Goal: Information Seeking & Learning: Check status

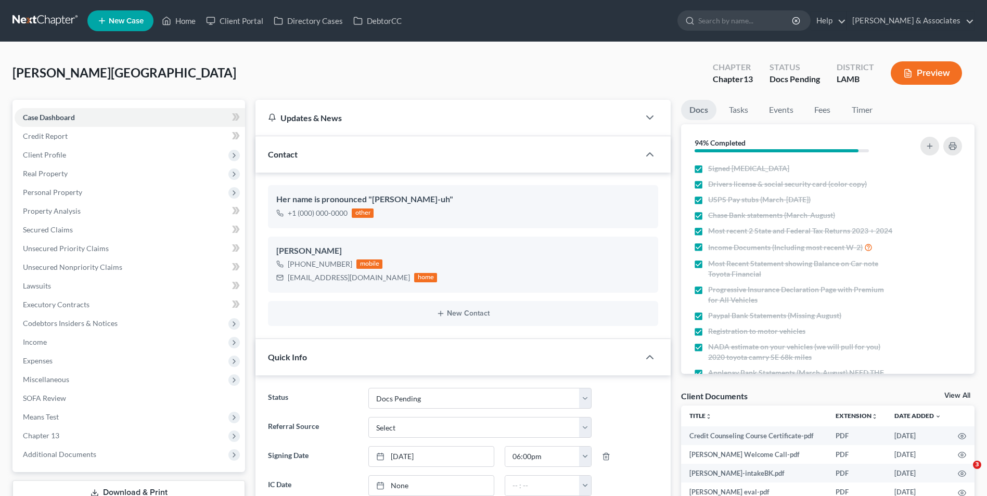
select select "6"
click at [178, 27] on link "Home" at bounding box center [179, 20] width 44 height 19
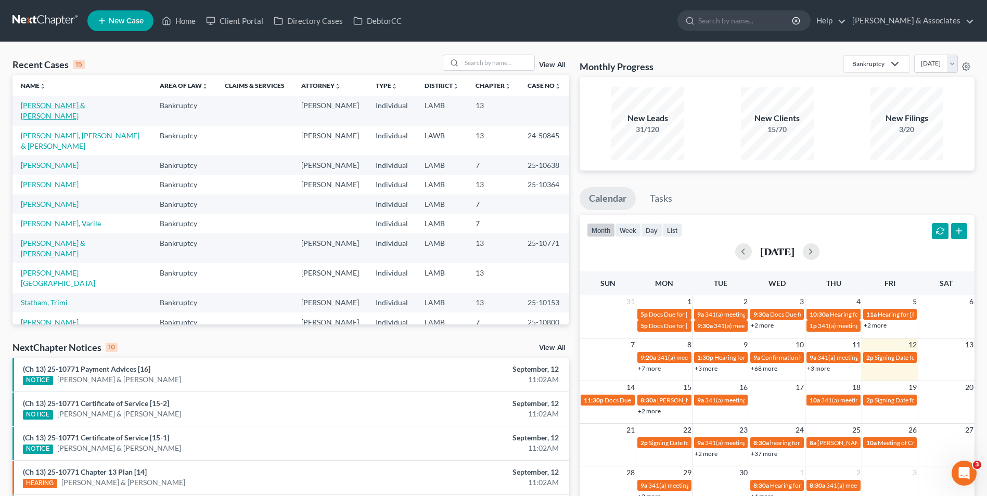
click at [85, 106] on link "[PERSON_NAME] & [PERSON_NAME]" at bounding box center [53, 110] width 64 height 19
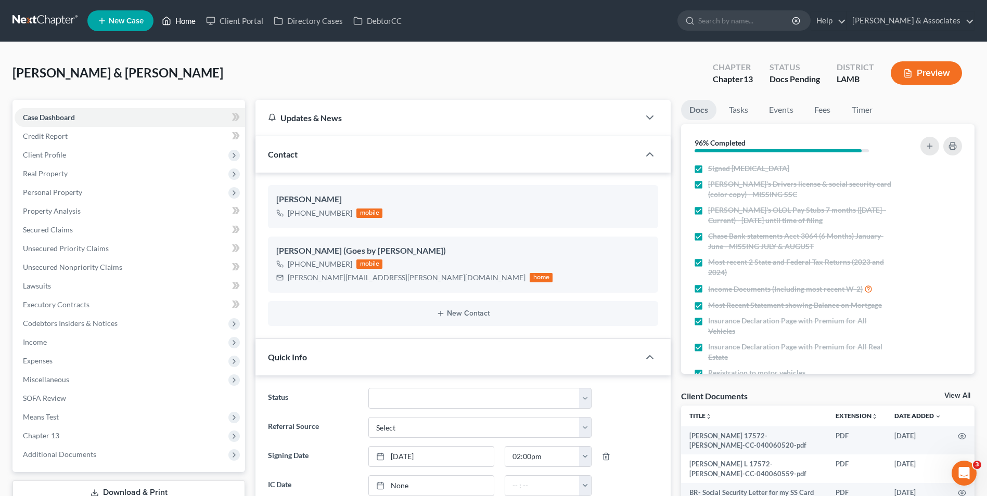
click at [191, 21] on link "Home" at bounding box center [179, 20] width 44 height 19
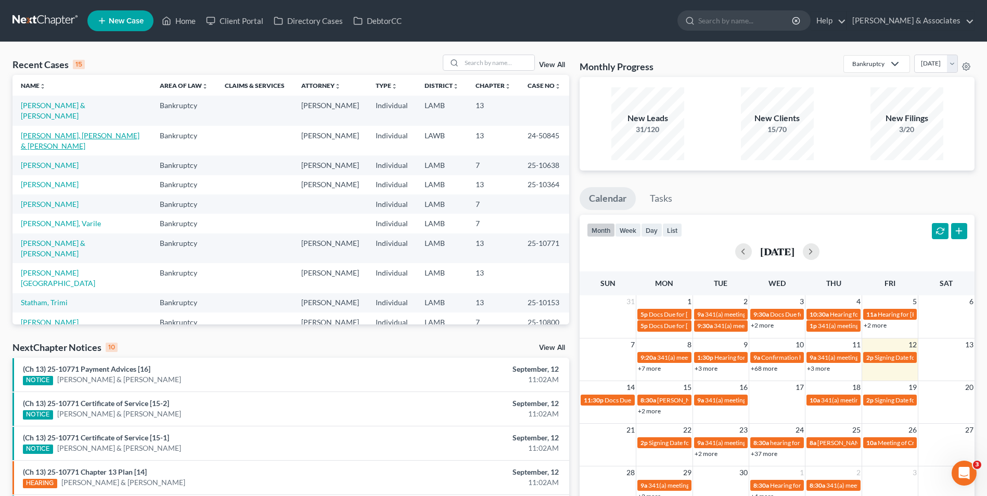
click at [89, 131] on link "[PERSON_NAME], [PERSON_NAME] & [PERSON_NAME]" at bounding box center [80, 140] width 119 height 19
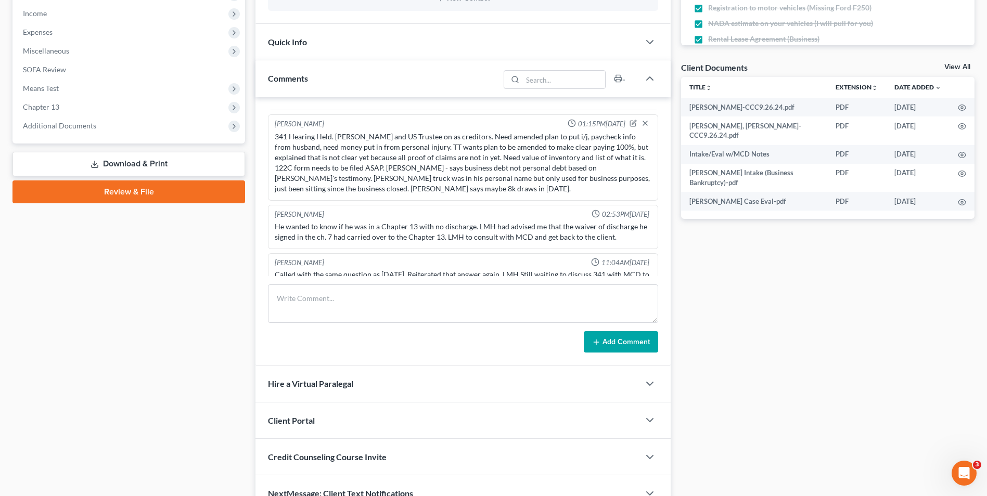
scroll to position [384, 0]
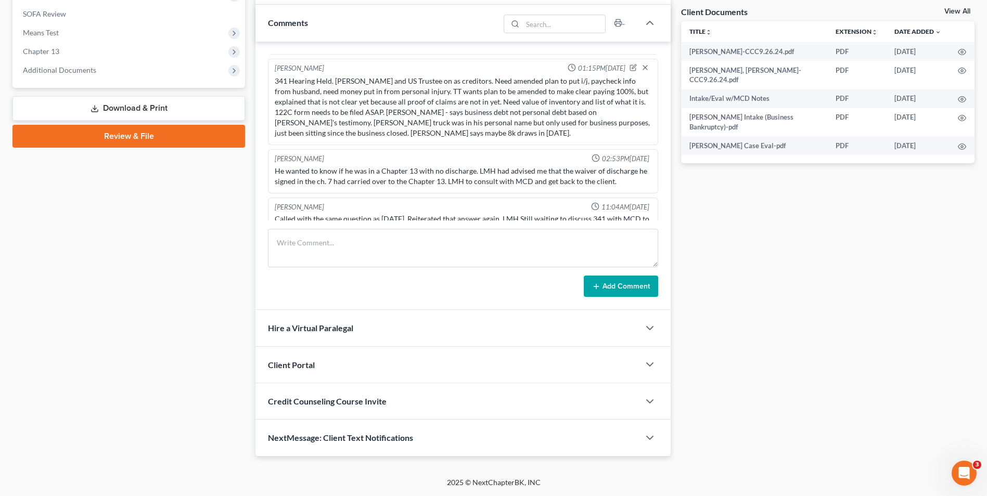
click at [237, 235] on div "Case Dashboard Payments Invoices Payments Payments Credit Report Client Profile" at bounding box center [128, 85] width 243 height 741
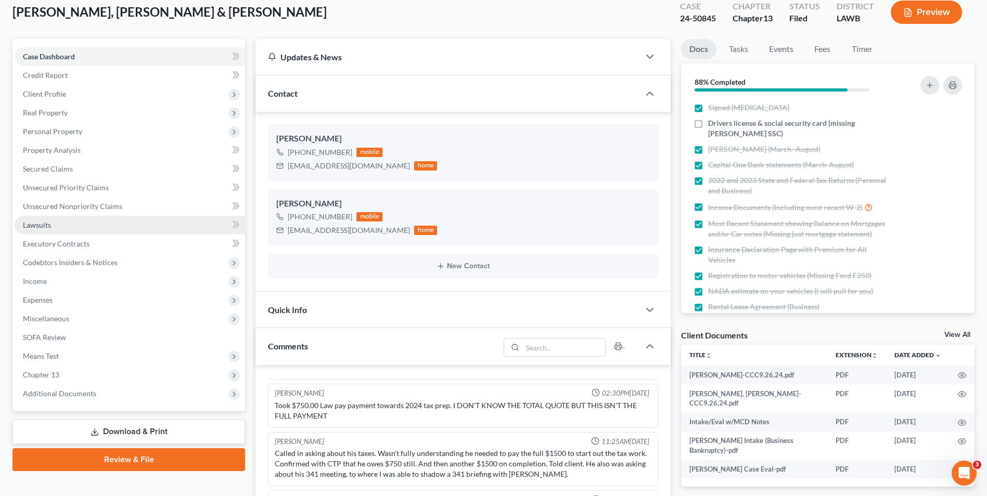
scroll to position [0, 0]
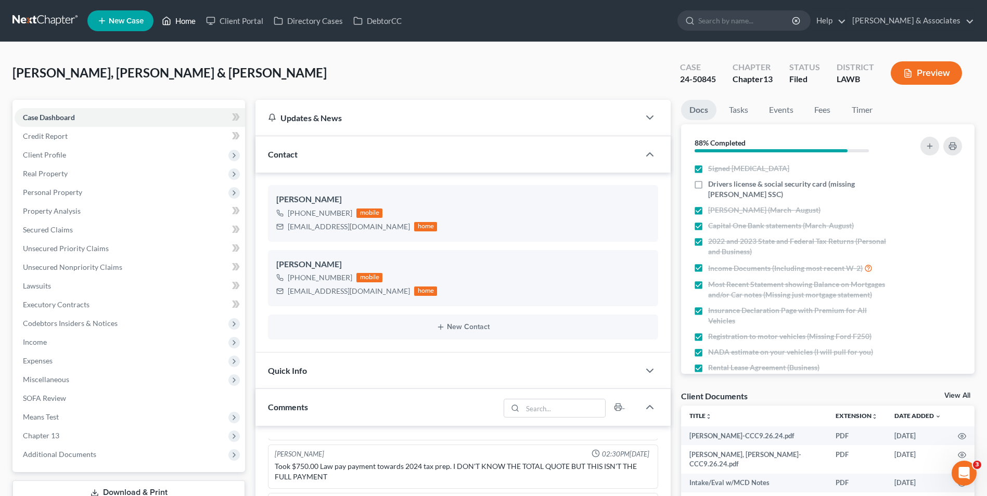
click at [177, 16] on link "Home" at bounding box center [179, 20] width 44 height 19
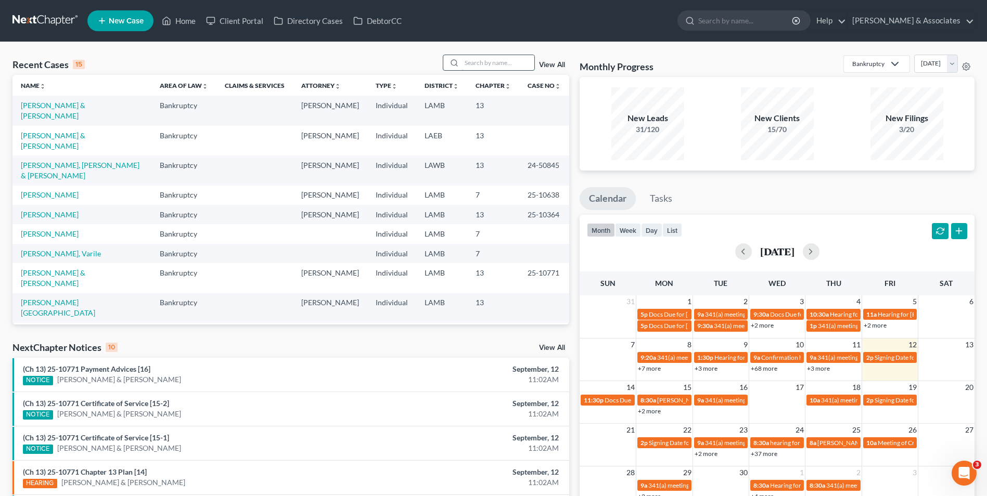
click at [486, 57] on input "search" at bounding box center [497, 62] width 73 height 15
type input "monet"
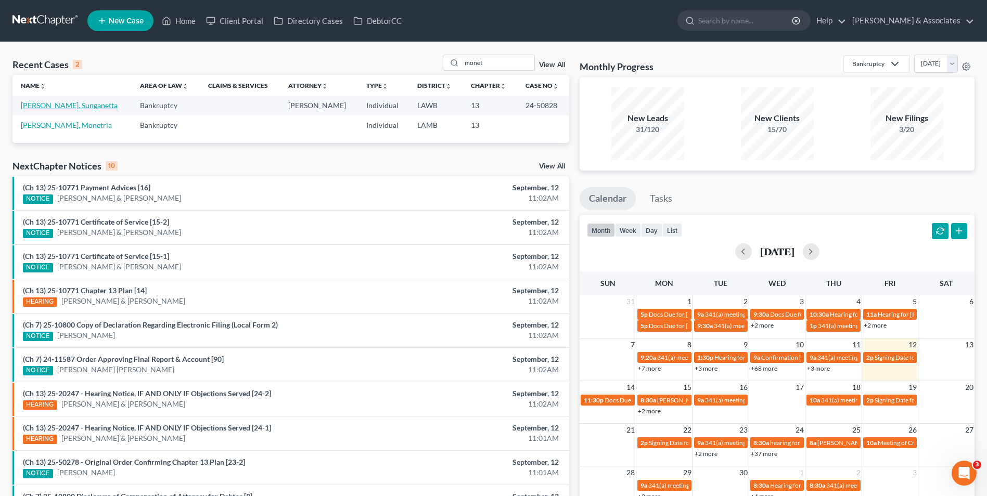
click at [74, 106] on link "[PERSON_NAME], Sunganetta" at bounding box center [69, 105] width 97 height 9
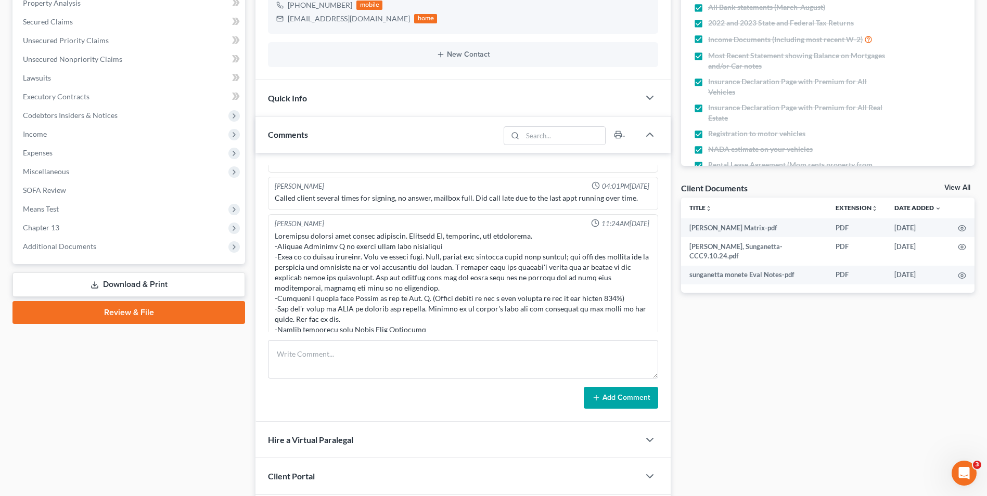
scroll to position [950, 0]
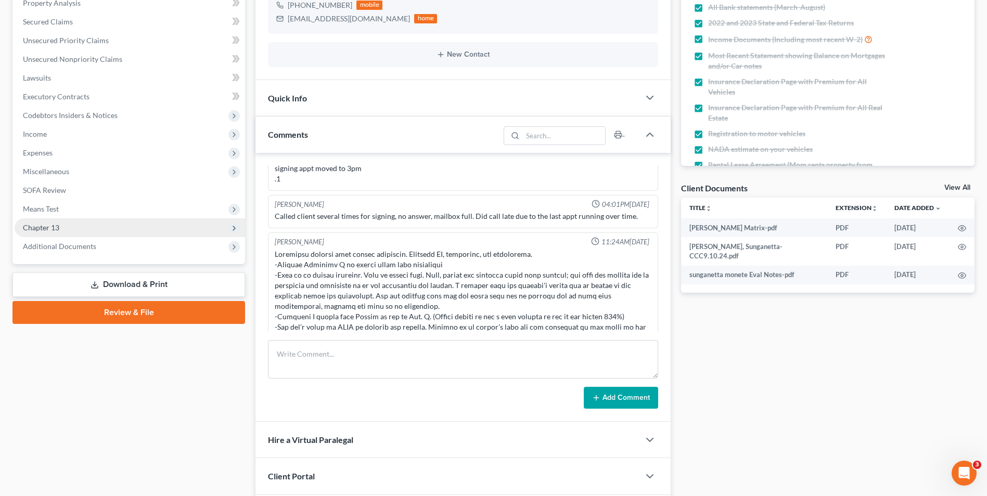
click at [157, 233] on span "Chapter 13" at bounding box center [130, 227] width 230 height 19
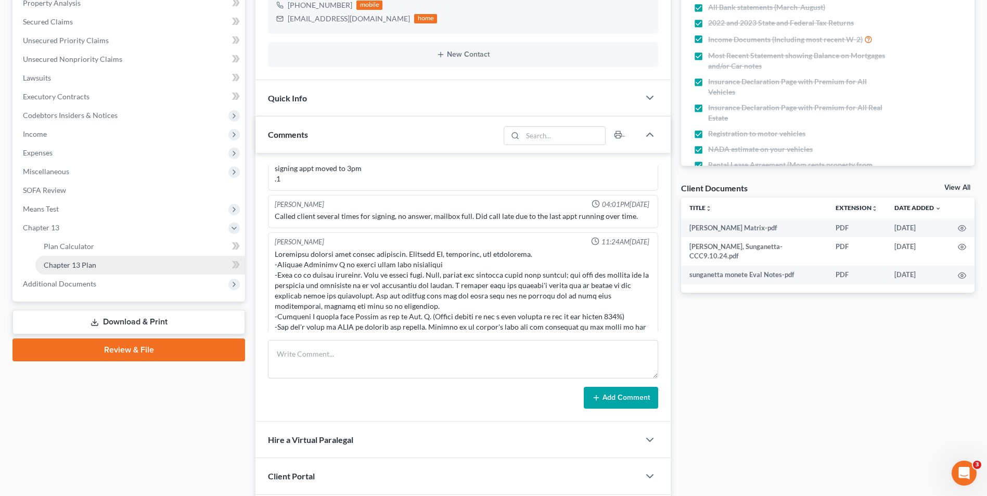
click at [145, 267] on link "Chapter 13 Plan" at bounding box center [140, 265] width 210 height 19
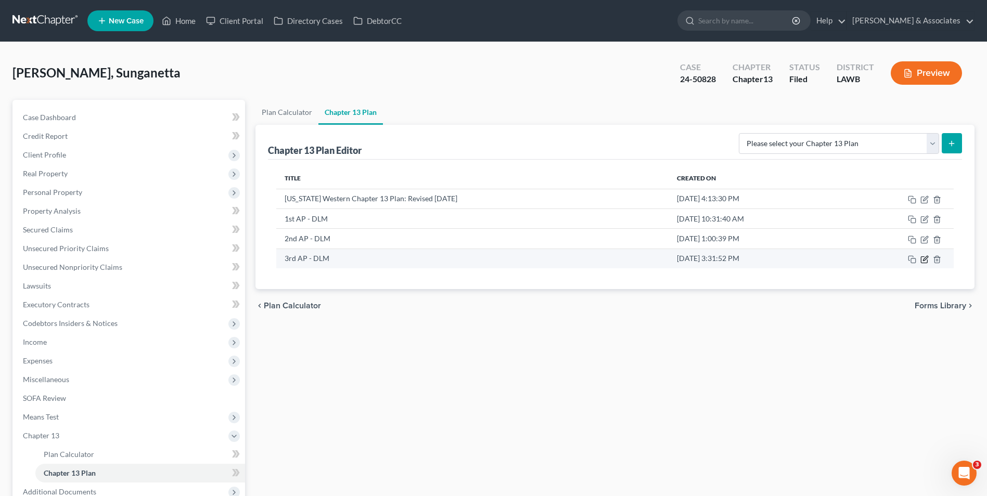
click at [923, 262] on icon "button" at bounding box center [924, 259] width 8 height 8
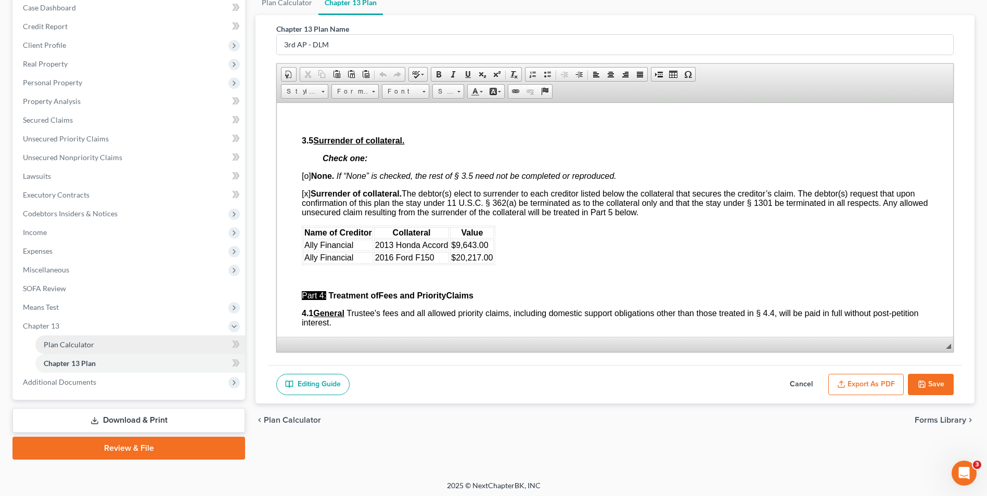
scroll to position [113, 0]
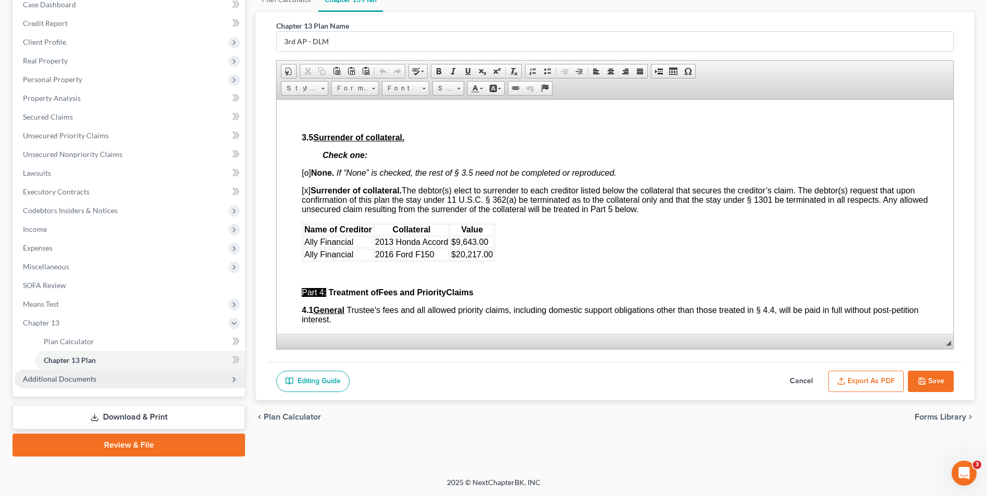
click at [130, 383] on span "Additional Documents" at bounding box center [130, 379] width 230 height 19
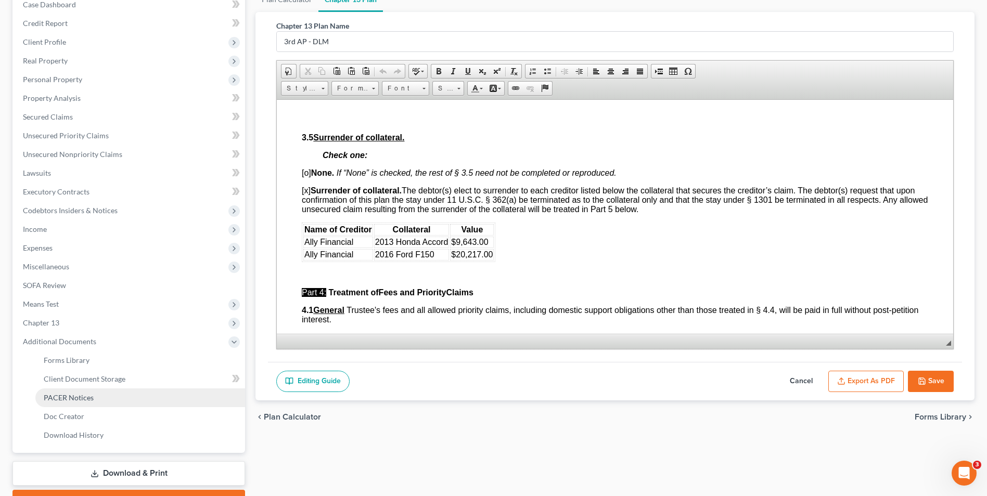
click at [121, 404] on link "PACER Notices" at bounding box center [140, 398] width 210 height 19
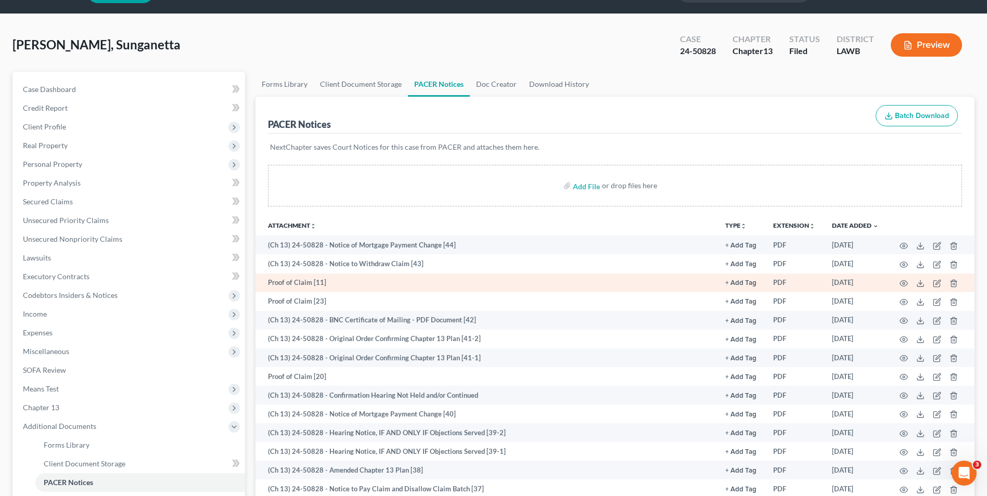
scroll to position [52, 0]
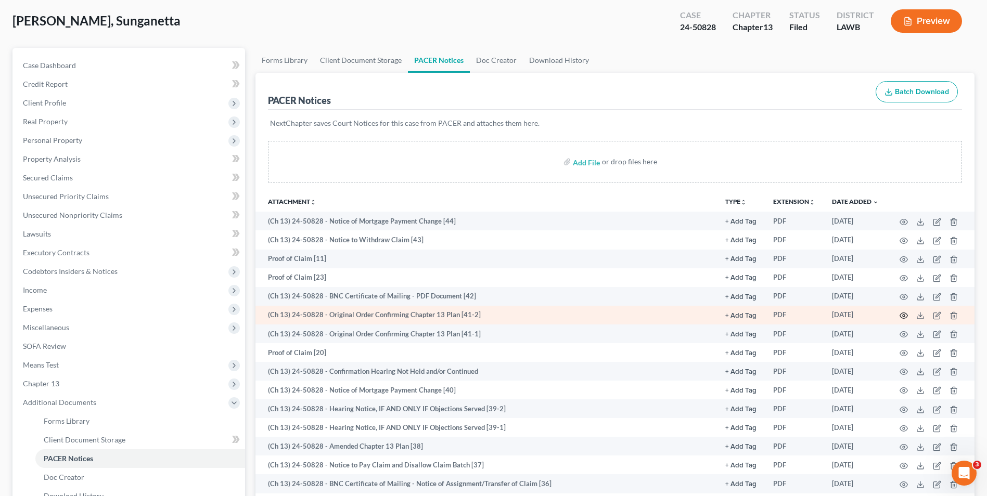
click at [900, 317] on icon "button" at bounding box center [904, 316] width 8 height 6
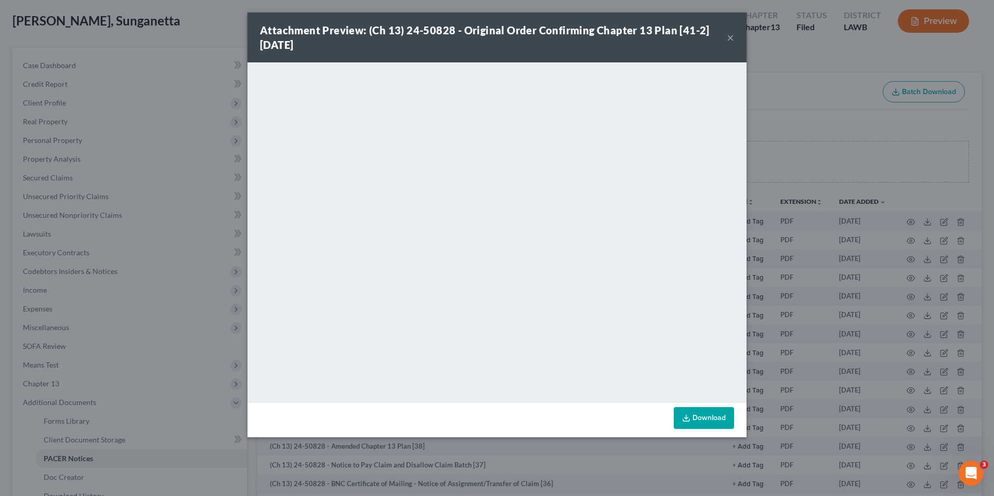
click at [735, 37] on div "Attachment Preview: (Ch 13) 24-50828 - Original Order Confirming Chapter 13 Pla…" at bounding box center [497, 37] width 499 height 50
click at [731, 37] on button "×" at bounding box center [730, 37] width 7 height 12
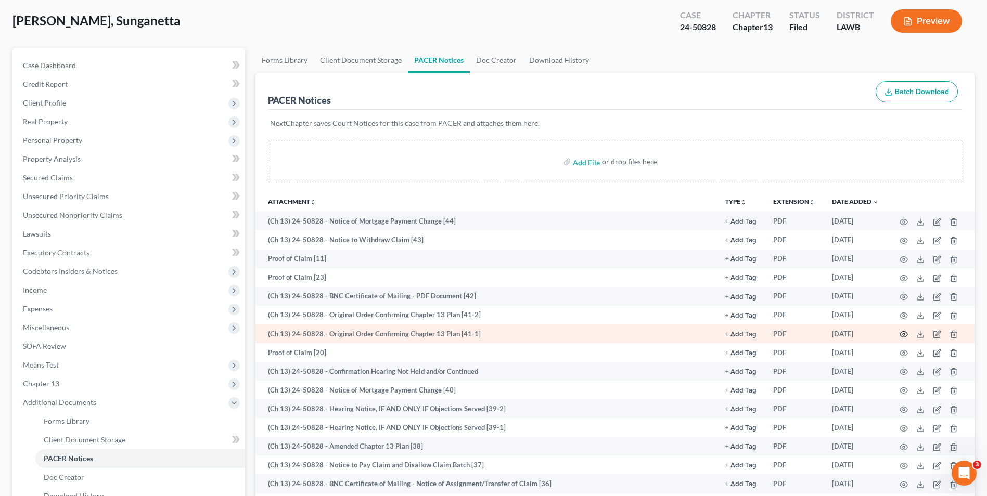
click at [905, 335] on icon "button" at bounding box center [903, 334] width 8 height 8
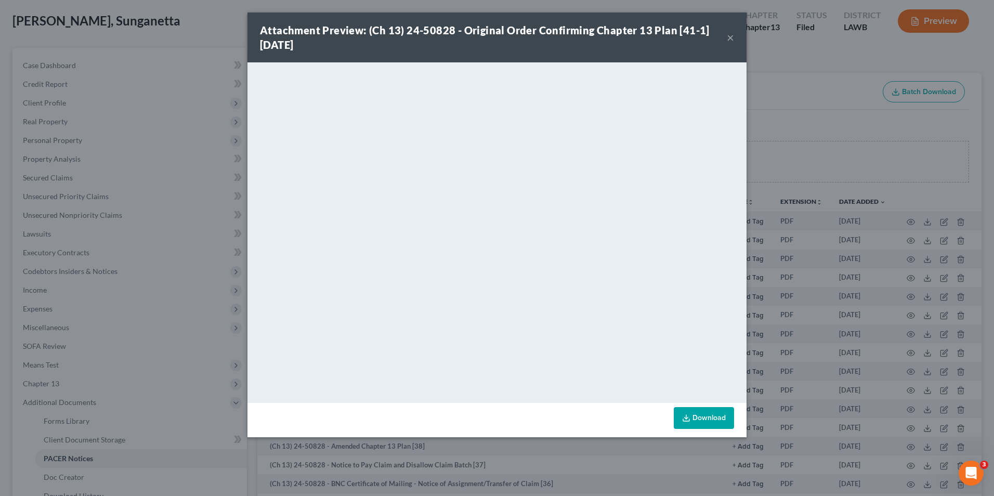
click at [730, 38] on button "×" at bounding box center [730, 37] width 7 height 12
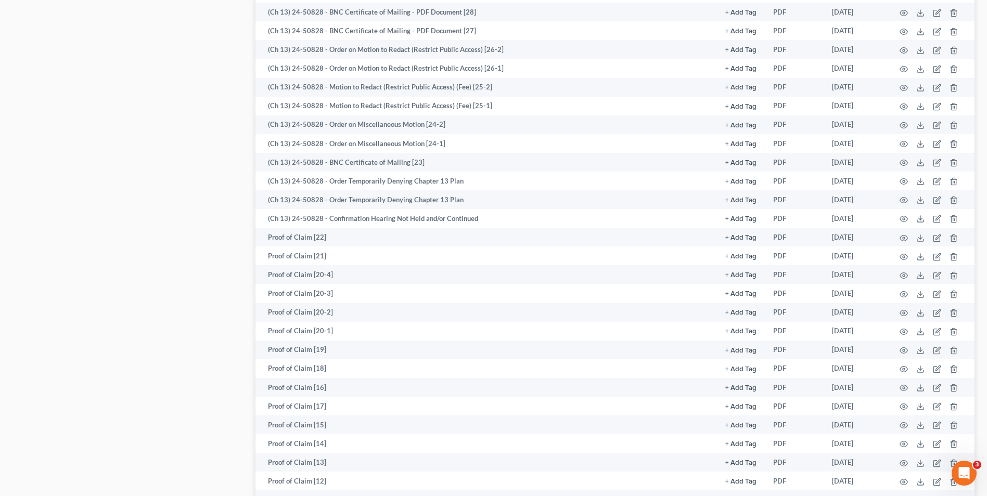
scroll to position [728, 0]
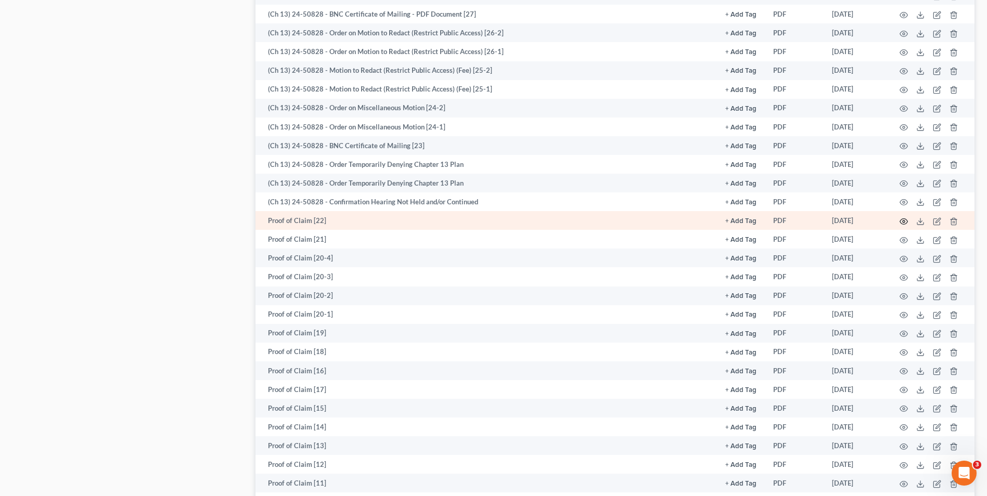
click at [902, 223] on icon "button" at bounding box center [903, 221] width 8 height 8
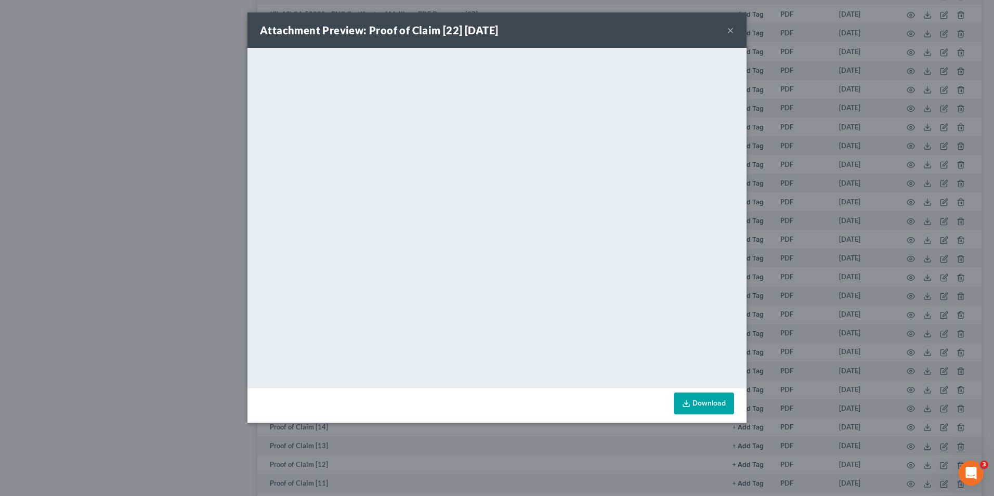
click at [729, 33] on button "×" at bounding box center [730, 30] width 7 height 12
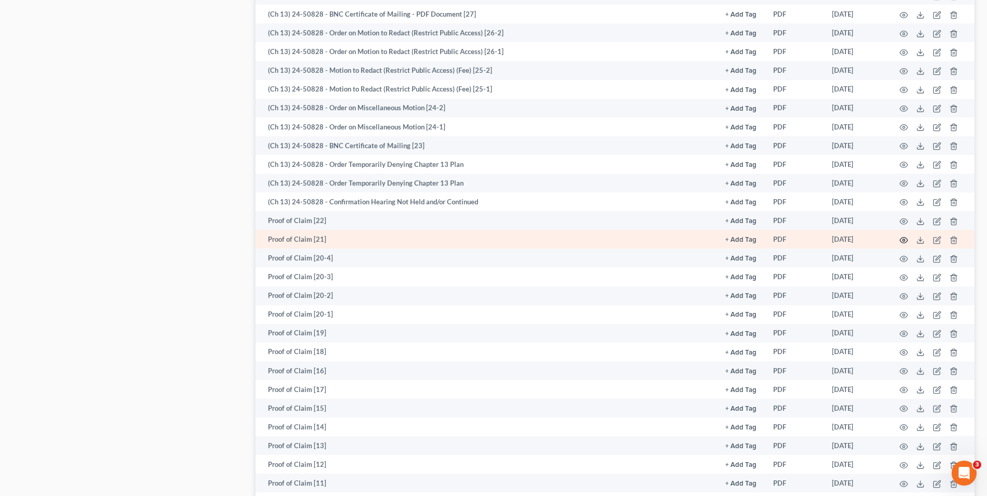
click at [900, 240] on icon "button" at bounding box center [904, 240] width 8 height 6
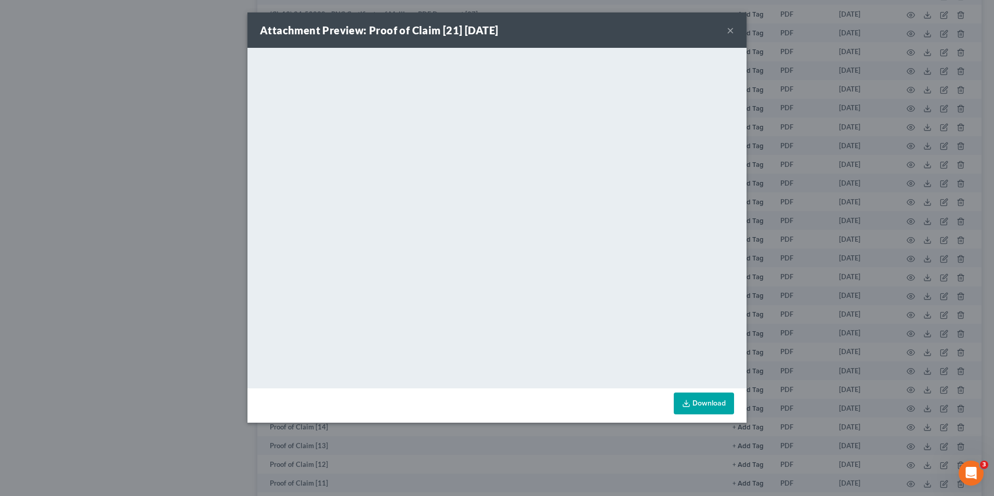
click at [732, 36] on button "×" at bounding box center [730, 30] width 7 height 12
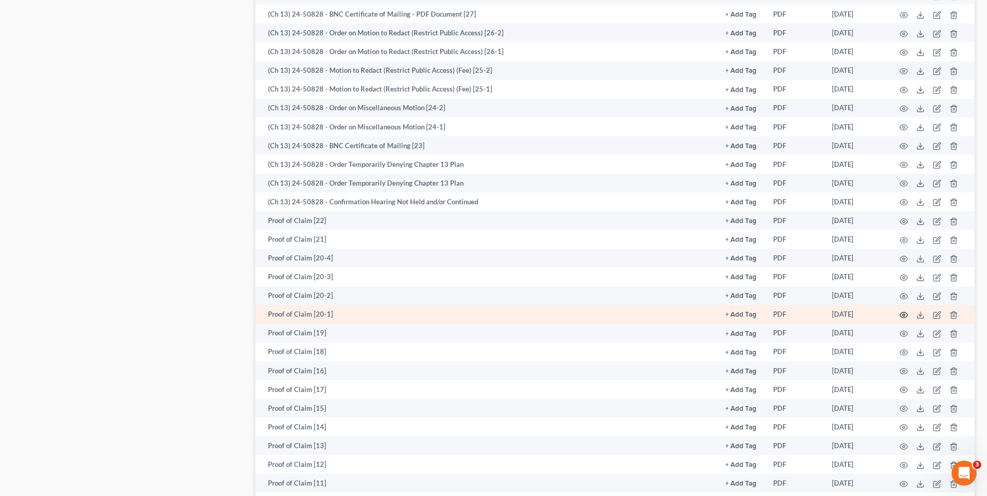
click at [900, 314] on icon "button" at bounding box center [904, 316] width 8 height 6
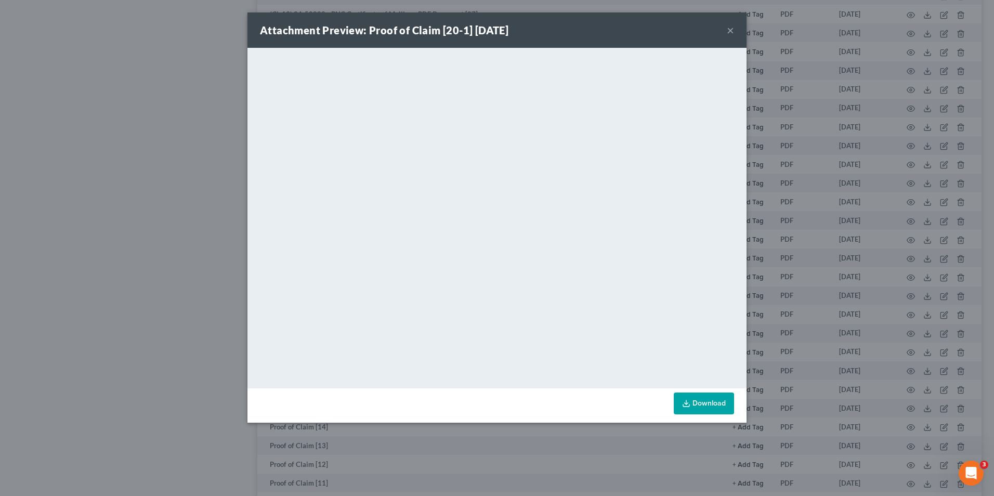
click at [732, 32] on button "×" at bounding box center [730, 30] width 7 height 12
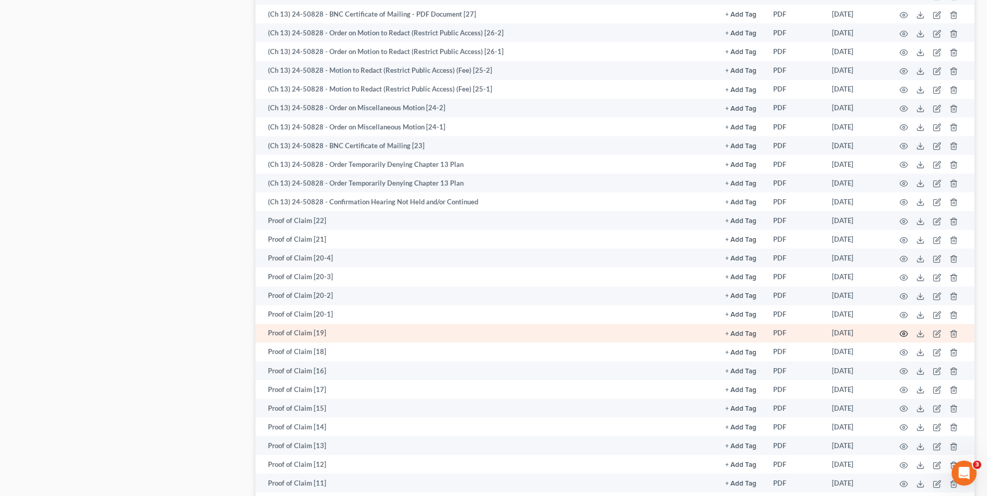
click at [903, 331] on icon "button" at bounding box center [903, 334] width 8 height 8
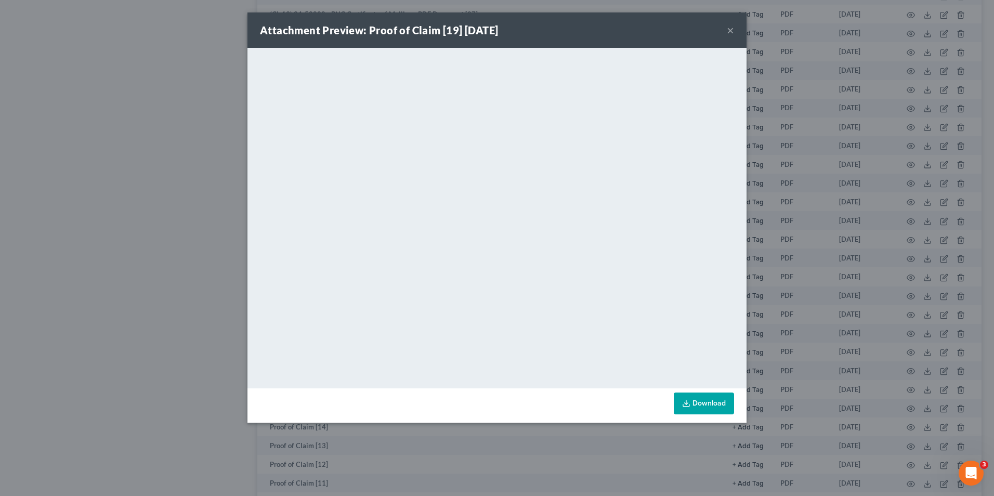
click at [728, 32] on button "×" at bounding box center [730, 30] width 7 height 12
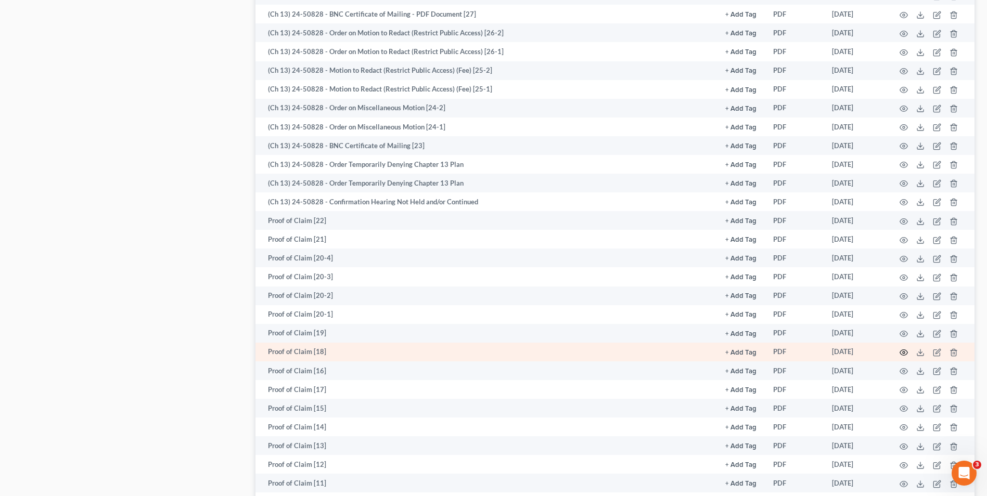
click at [902, 351] on icon "button" at bounding box center [903, 352] width 8 height 8
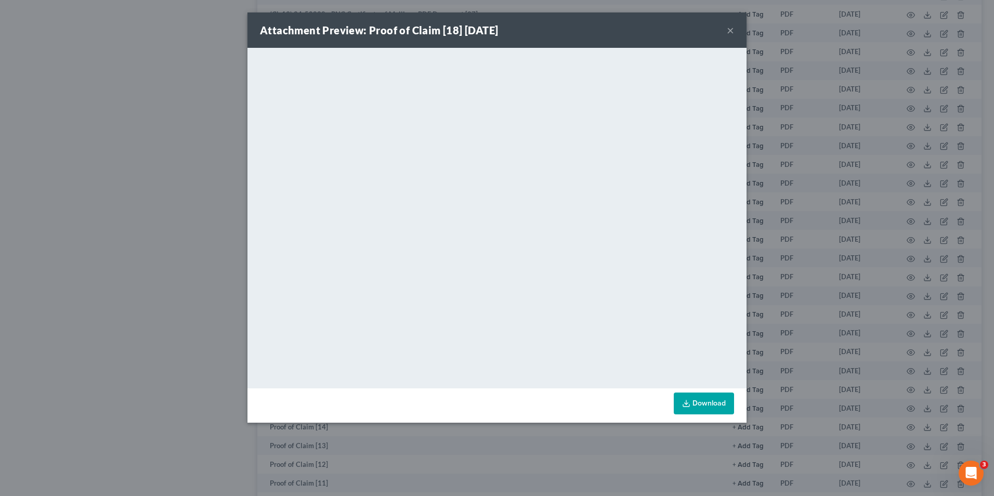
click at [732, 33] on button "×" at bounding box center [730, 30] width 7 height 12
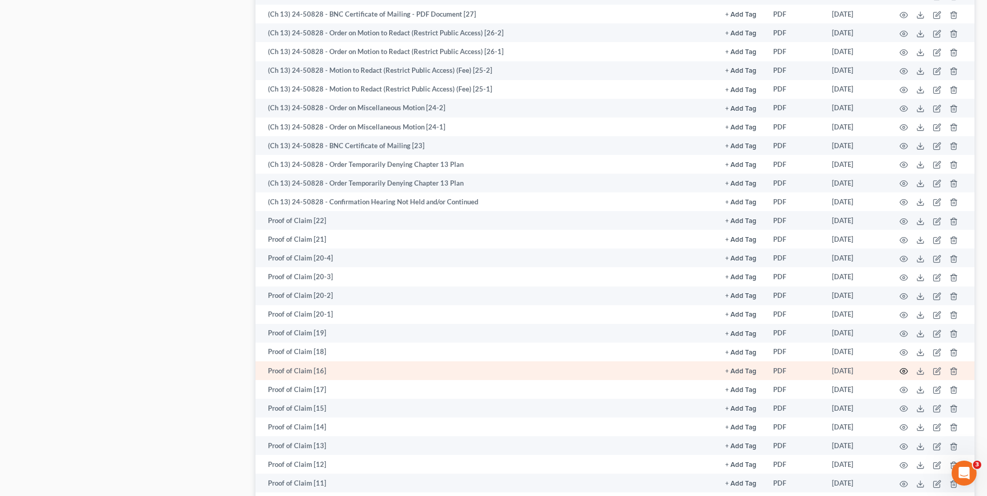
click at [903, 369] on icon "button" at bounding box center [904, 372] width 8 height 6
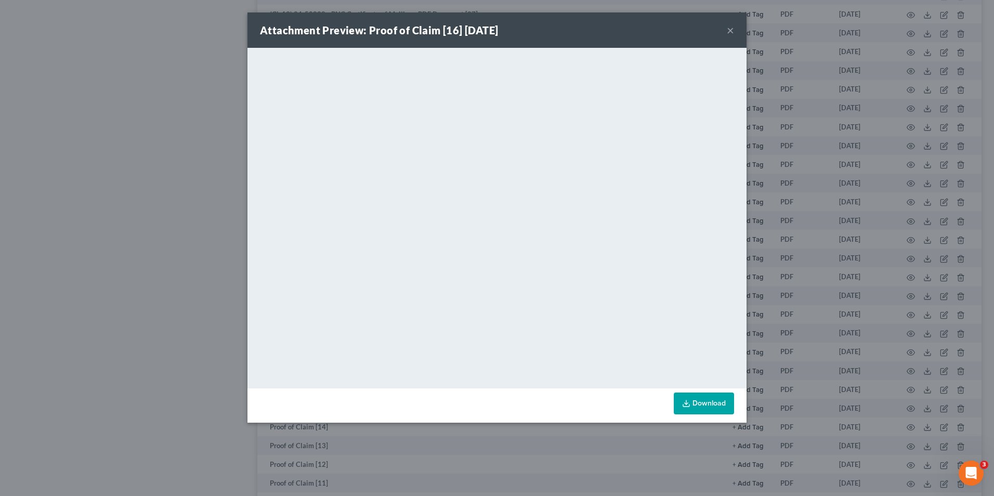
click at [732, 31] on button "×" at bounding box center [730, 30] width 7 height 12
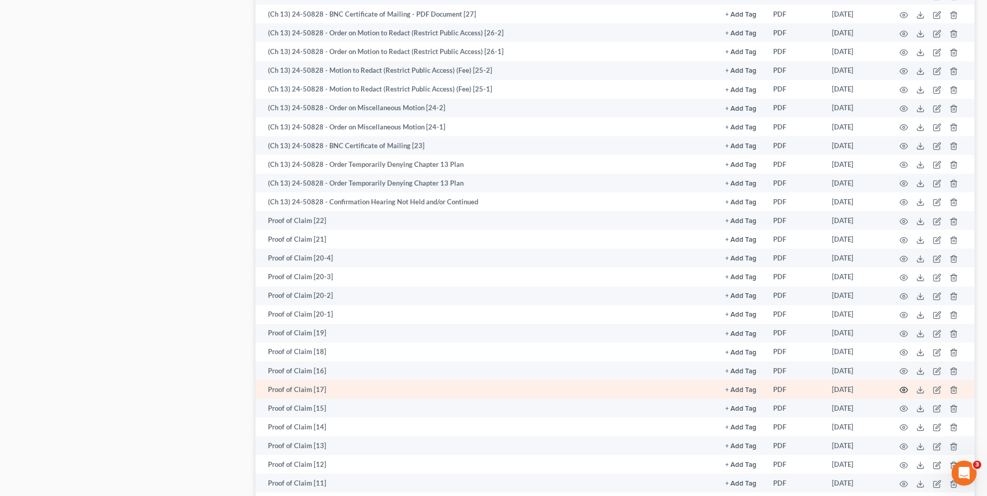
click at [901, 387] on icon "button" at bounding box center [903, 390] width 8 height 8
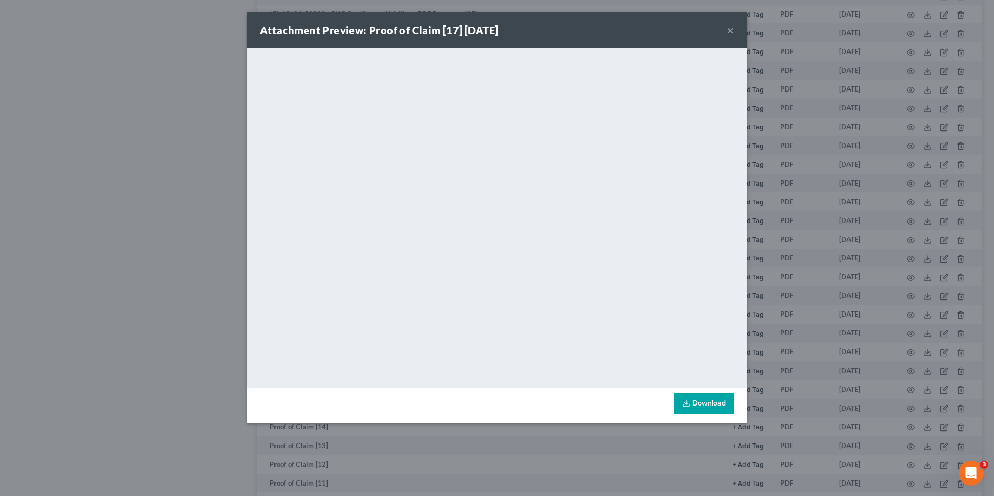
click at [731, 31] on button "×" at bounding box center [730, 30] width 7 height 12
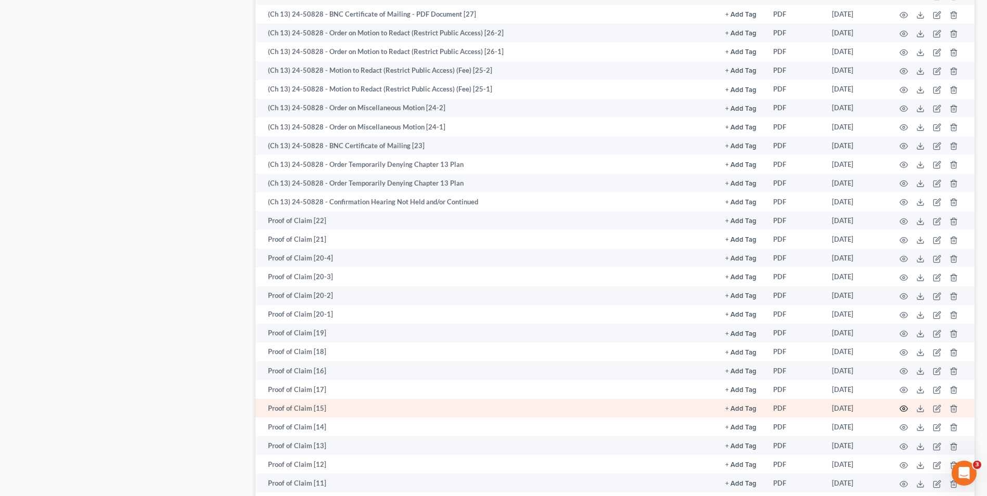
click at [903, 409] on icon "button" at bounding box center [903, 409] width 8 height 8
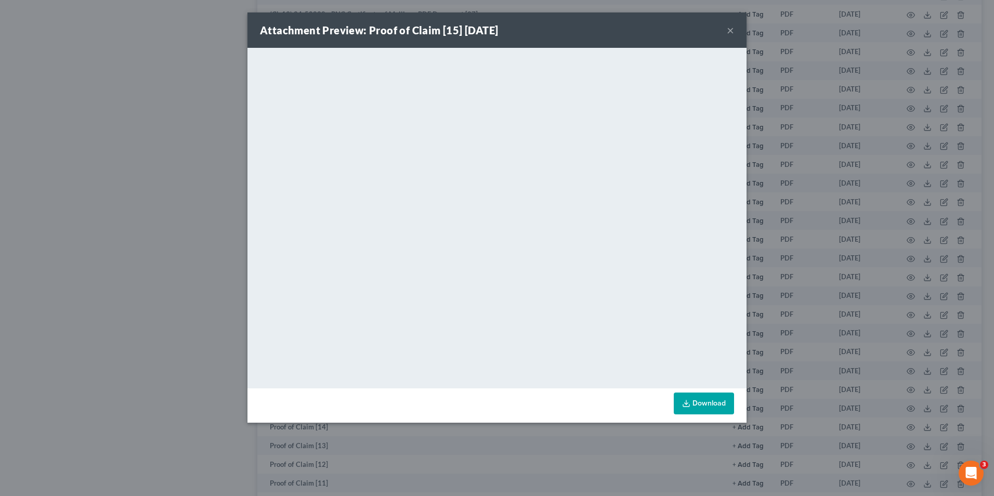
click at [730, 30] on button "×" at bounding box center [730, 30] width 7 height 12
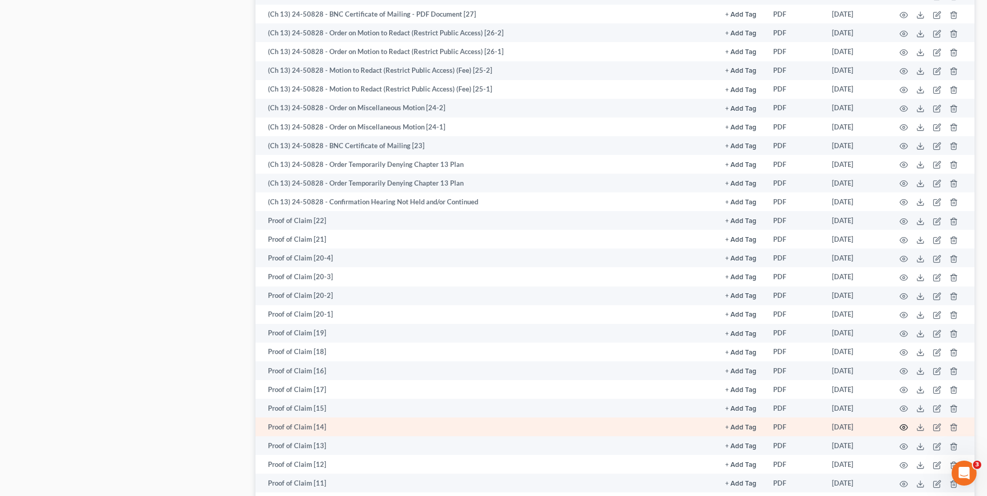
click at [903, 428] on icon "button" at bounding box center [903, 427] width 8 height 8
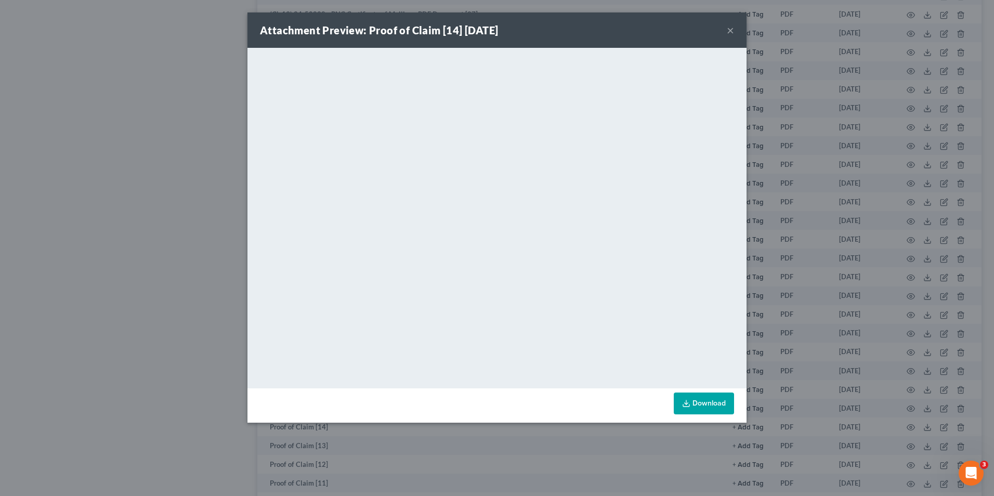
click at [733, 33] on button "×" at bounding box center [730, 30] width 7 height 12
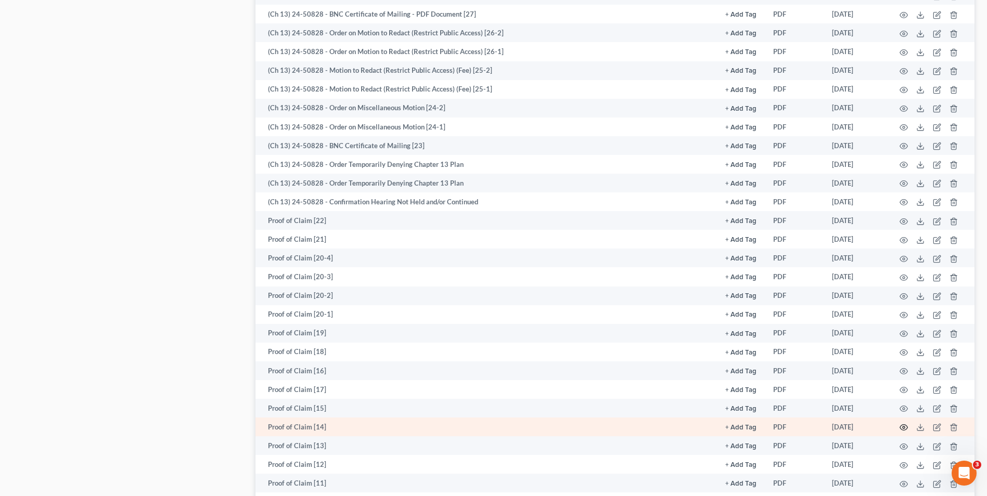
click at [902, 428] on circle "button" at bounding box center [903, 428] width 2 height 2
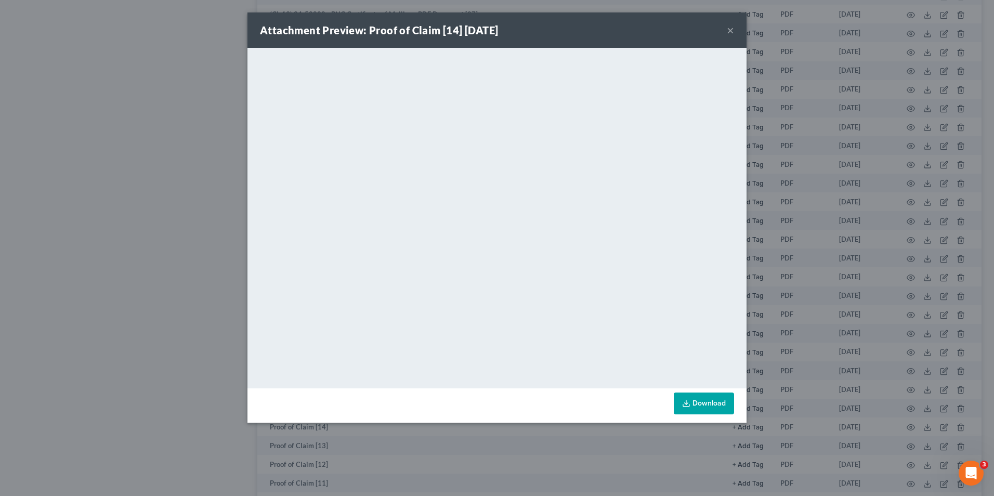
click at [727, 30] on div "Attachment Preview: Proof of Claim [14] [DATE] ×" at bounding box center [497, 29] width 499 height 35
click at [729, 31] on button "×" at bounding box center [730, 30] width 7 height 12
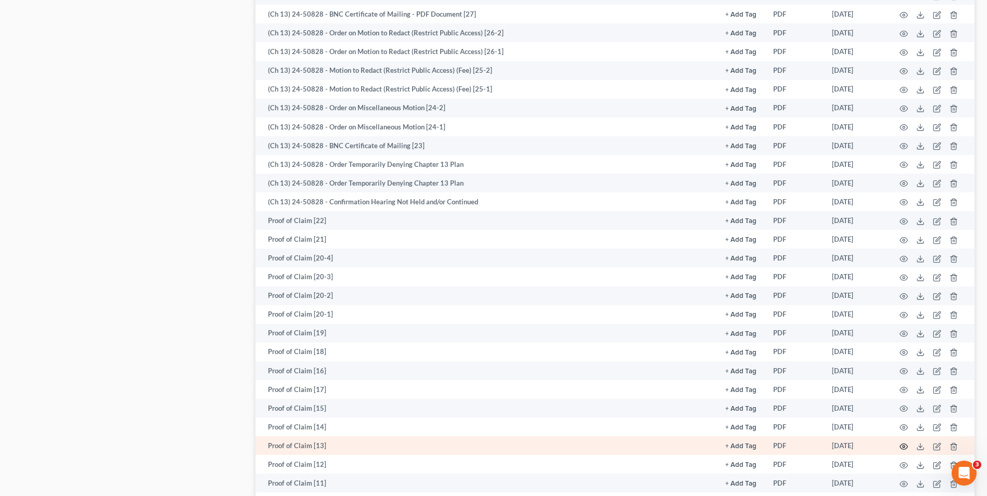
click at [901, 450] on icon "button" at bounding box center [903, 447] width 8 height 8
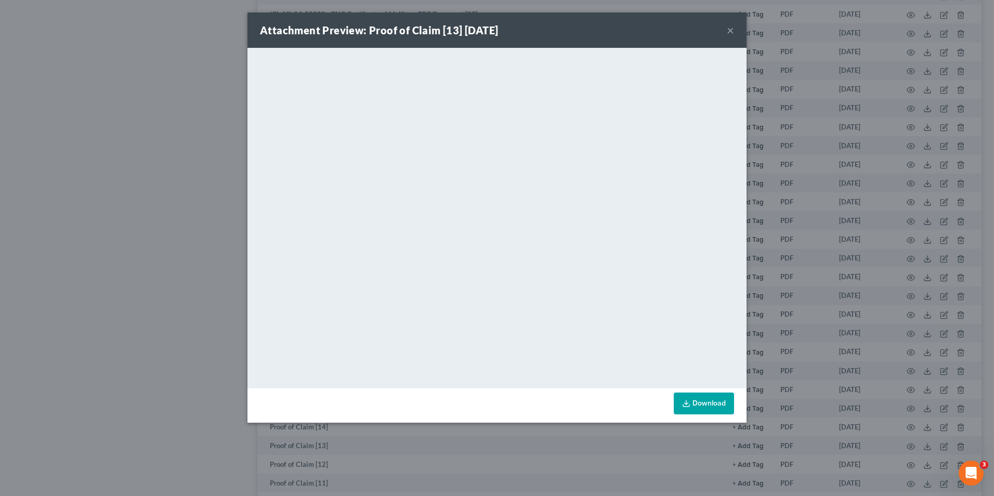
click at [731, 31] on button "×" at bounding box center [730, 30] width 7 height 12
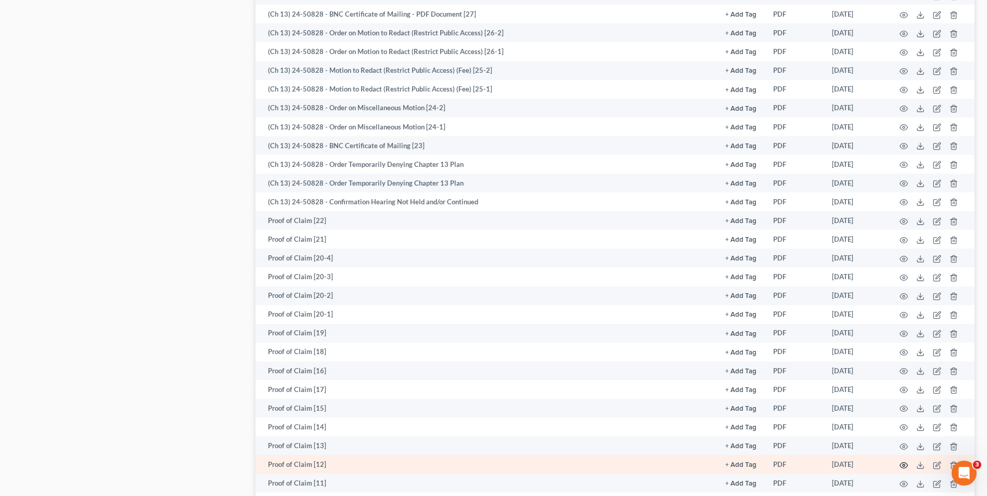
click at [906, 464] on icon "button" at bounding box center [904, 465] width 8 height 6
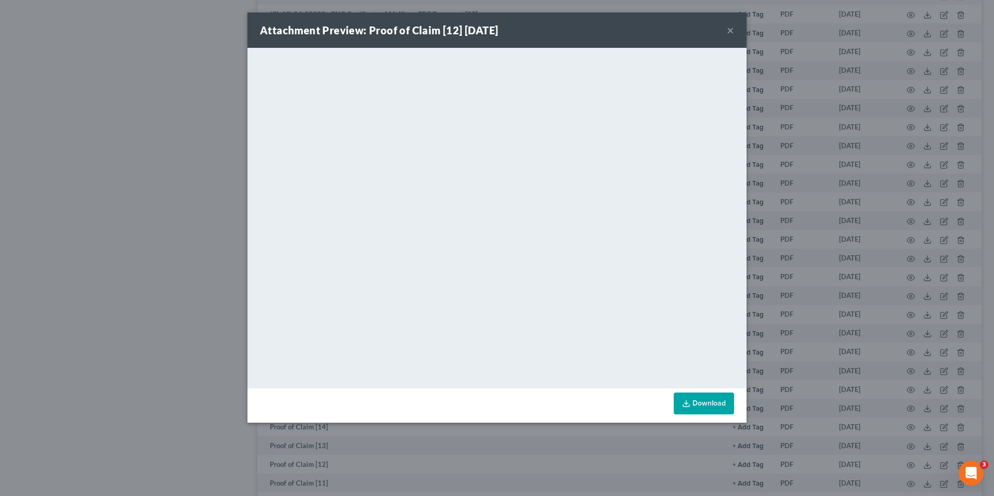
click at [731, 31] on button "×" at bounding box center [730, 30] width 7 height 12
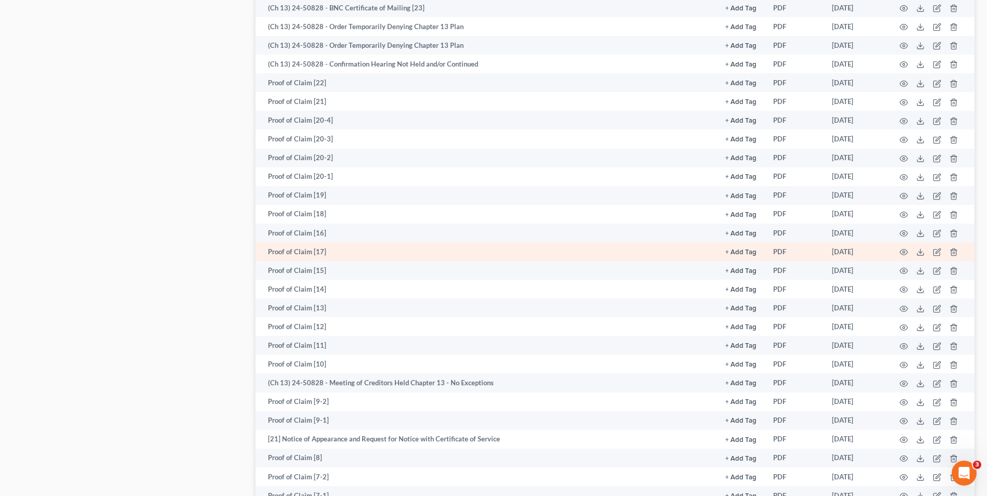
scroll to position [884, 0]
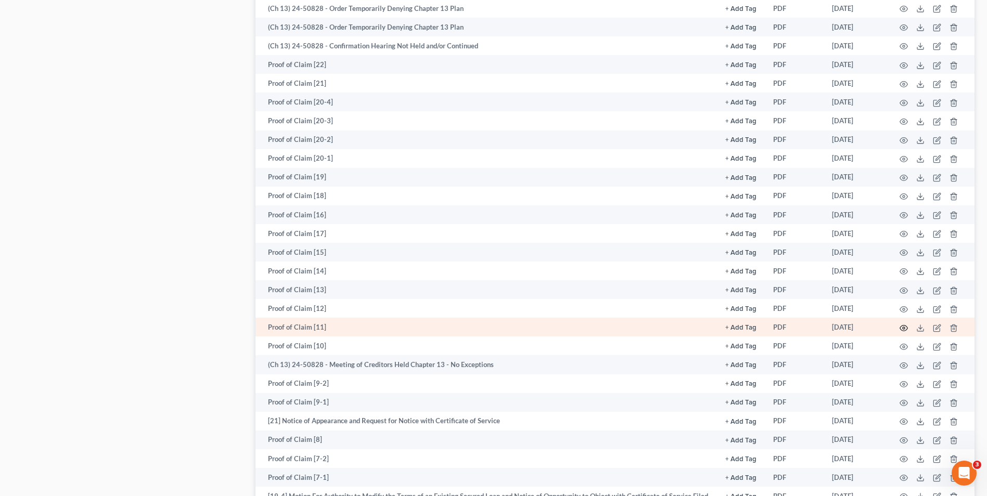
click at [903, 328] on icon "button" at bounding box center [903, 328] width 8 height 8
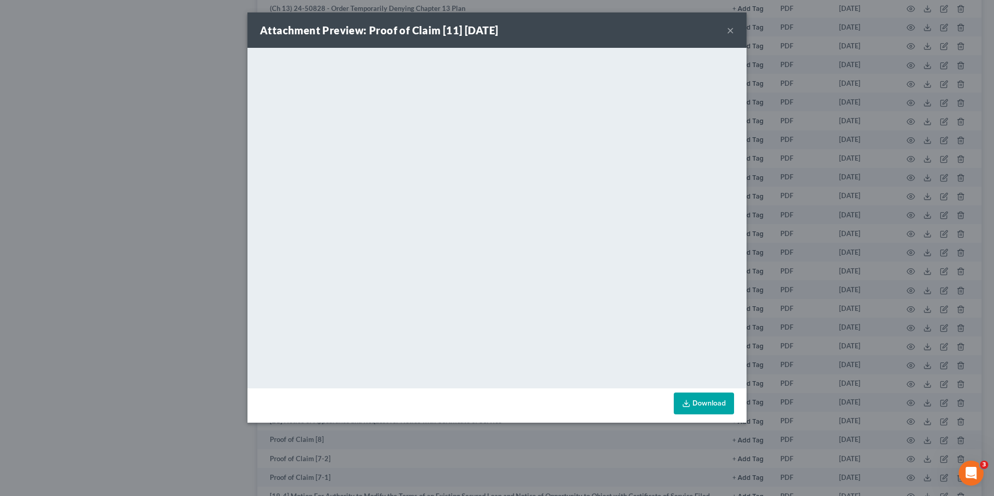
click at [731, 29] on button "×" at bounding box center [730, 30] width 7 height 12
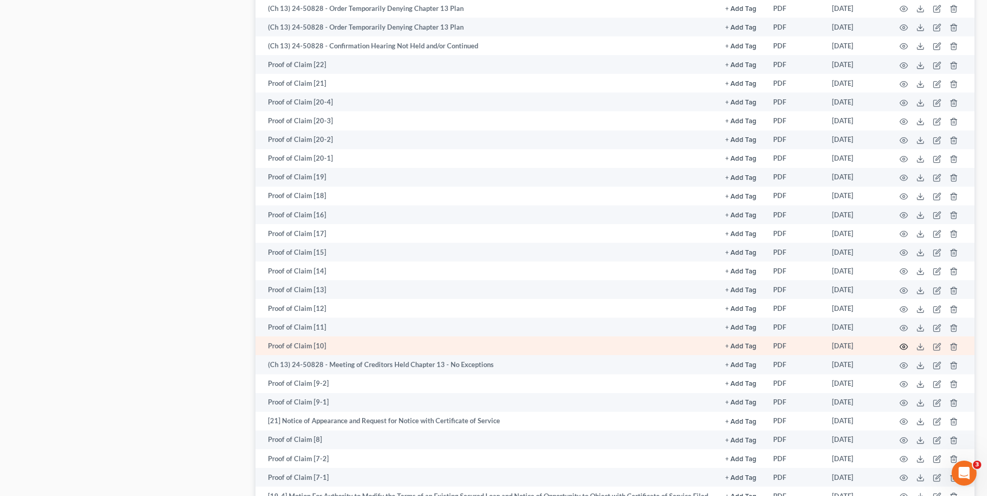
click at [903, 345] on icon "button" at bounding box center [903, 347] width 8 height 8
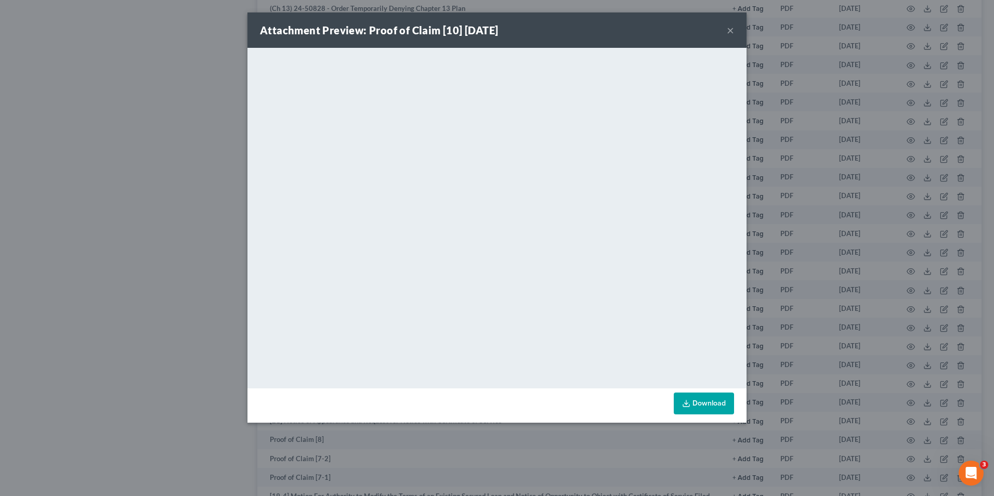
click at [729, 31] on button "×" at bounding box center [730, 30] width 7 height 12
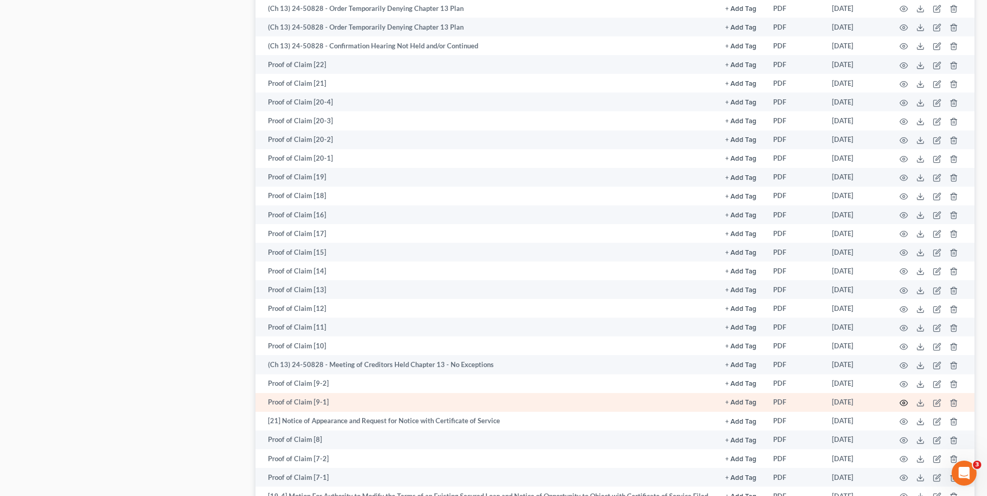
click at [902, 403] on icon "button" at bounding box center [903, 403] width 8 height 8
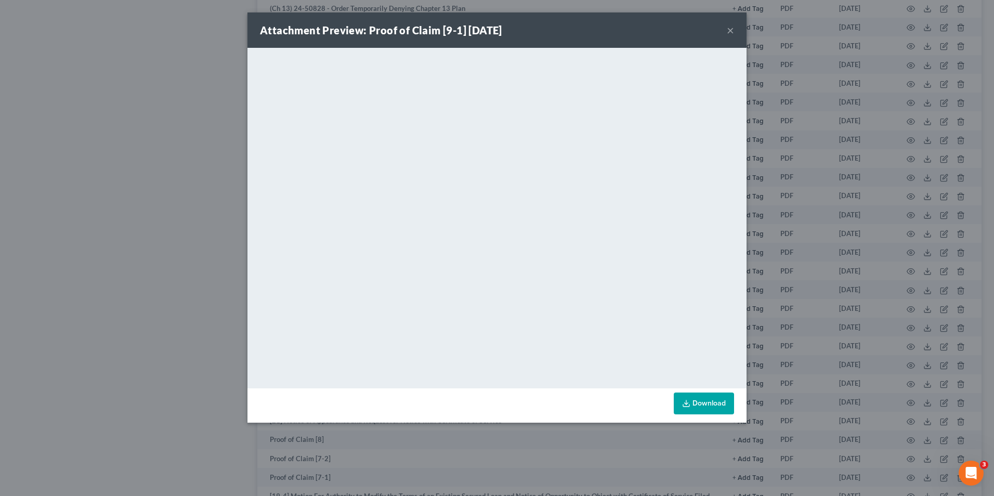
click at [732, 30] on button "×" at bounding box center [730, 30] width 7 height 12
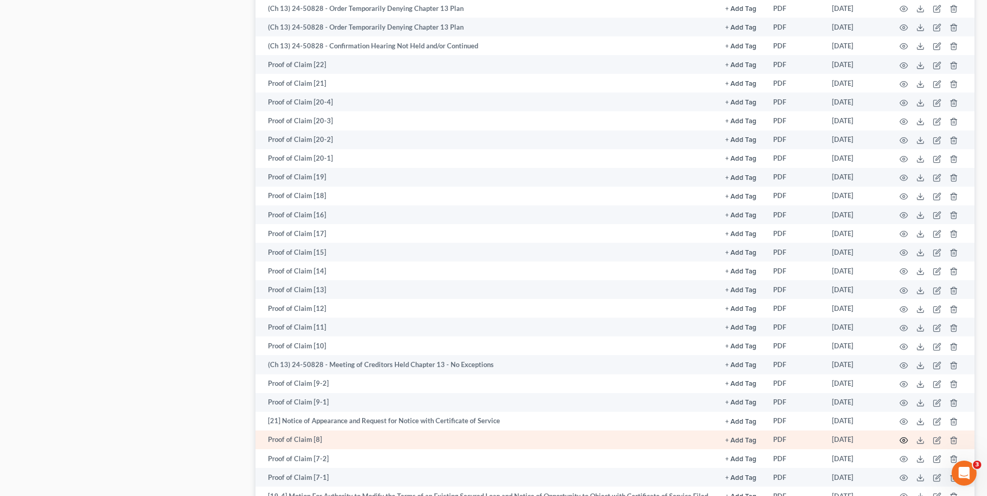
click at [902, 439] on icon "button" at bounding box center [903, 440] width 8 height 8
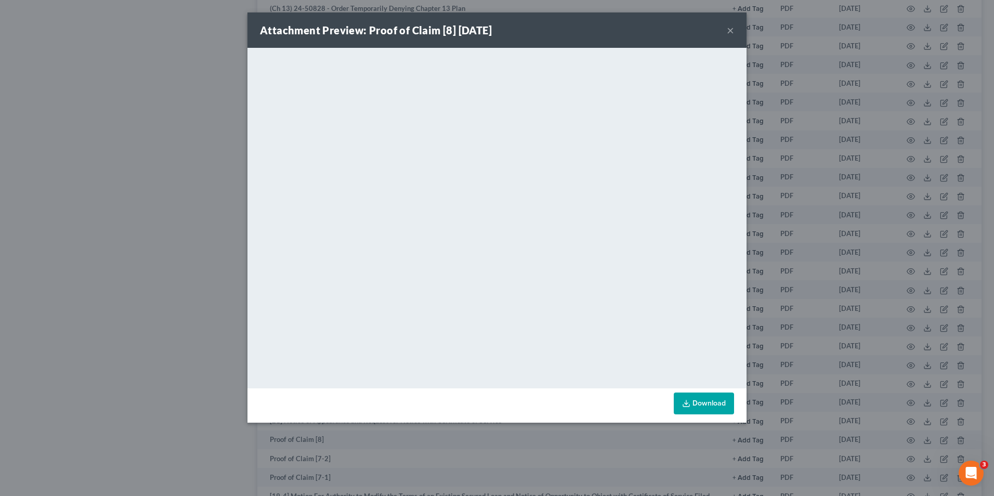
click at [731, 31] on button "×" at bounding box center [730, 30] width 7 height 12
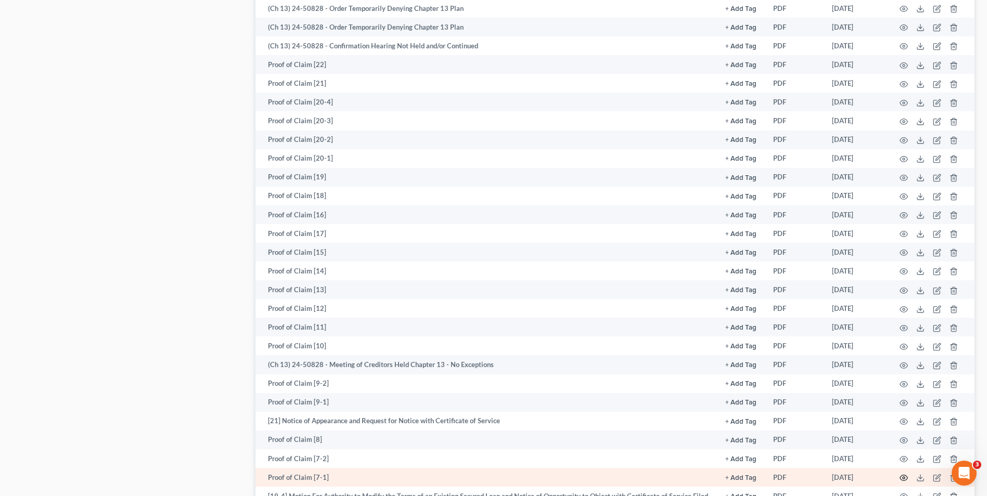
click at [902, 475] on icon "button" at bounding box center [904, 478] width 8 height 6
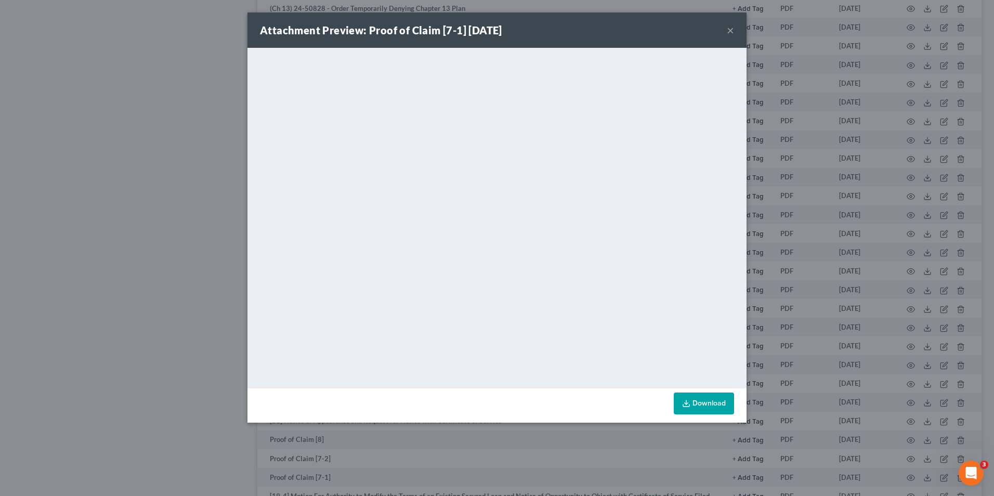
click at [728, 26] on button "×" at bounding box center [730, 30] width 7 height 12
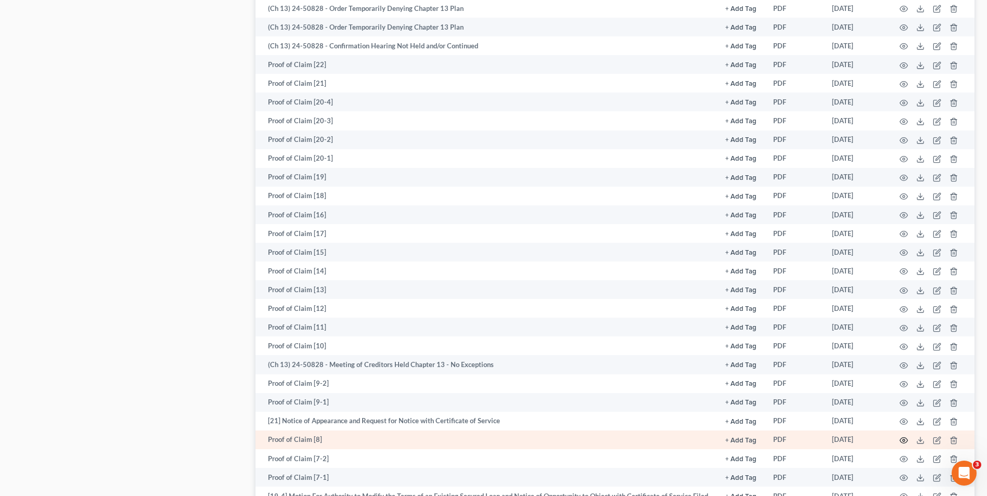
click at [904, 440] on circle "button" at bounding box center [903, 441] width 2 height 2
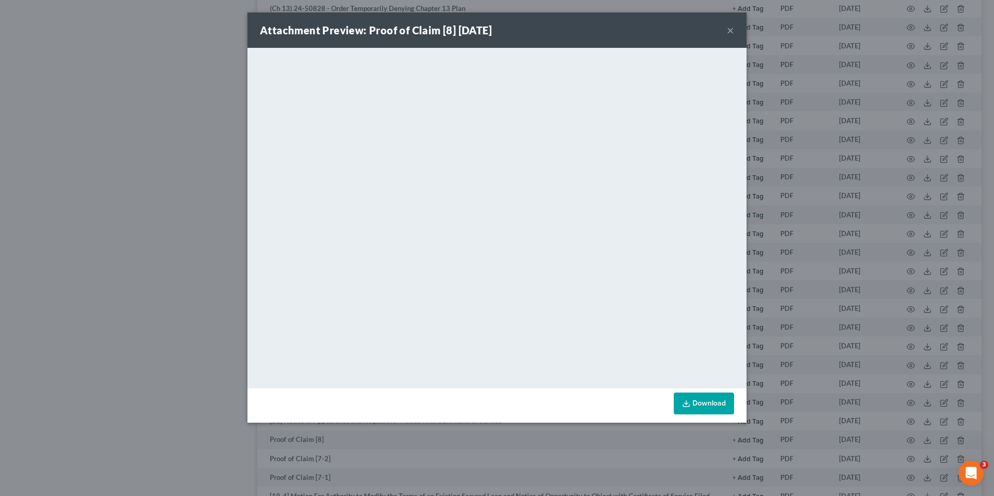
click at [730, 32] on button "×" at bounding box center [730, 30] width 7 height 12
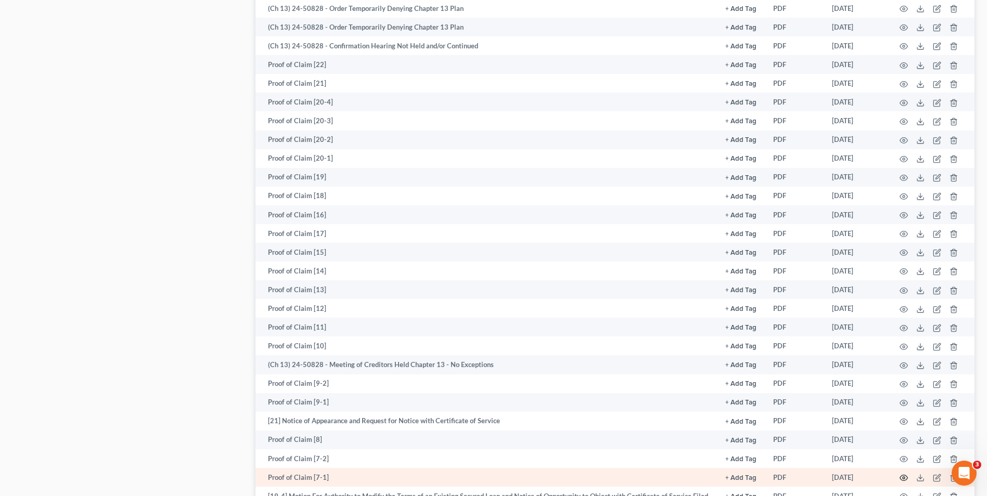
click at [903, 477] on circle "button" at bounding box center [903, 478] width 2 height 2
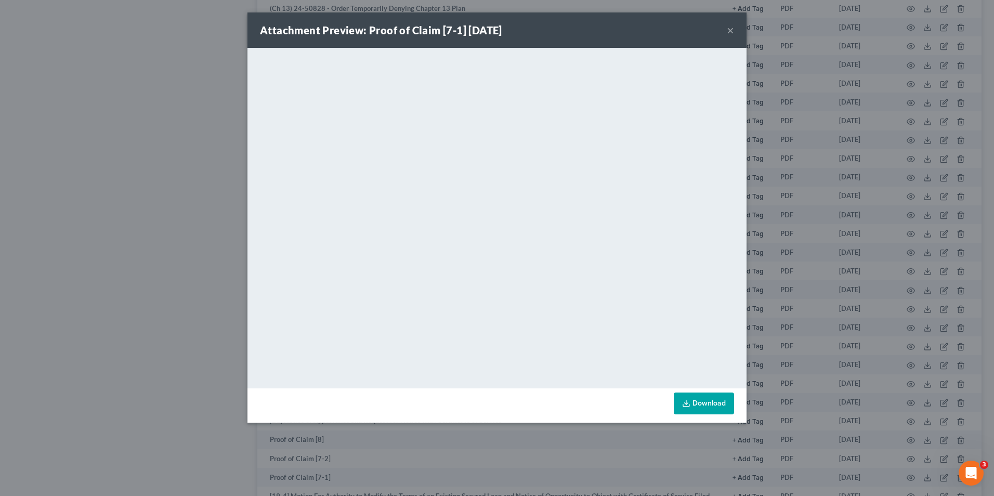
click at [729, 30] on button "×" at bounding box center [730, 30] width 7 height 12
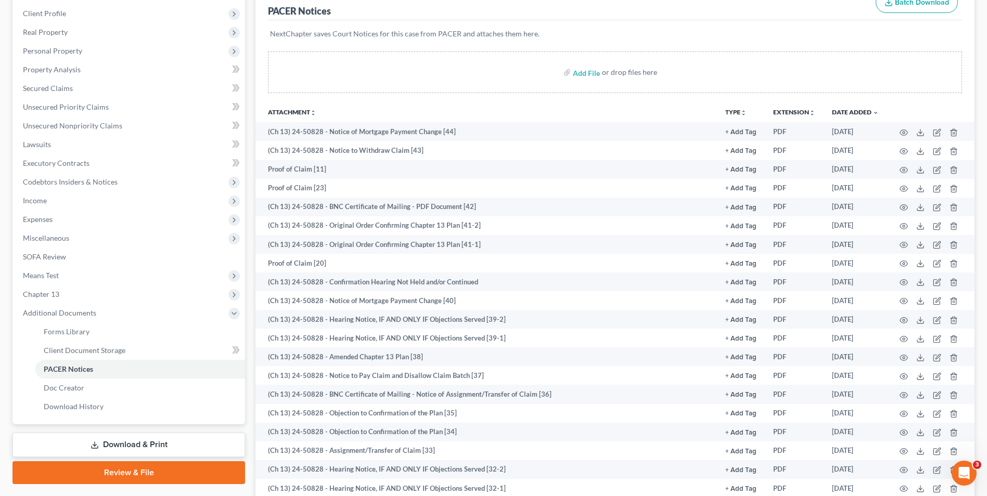
scroll to position [0, 0]
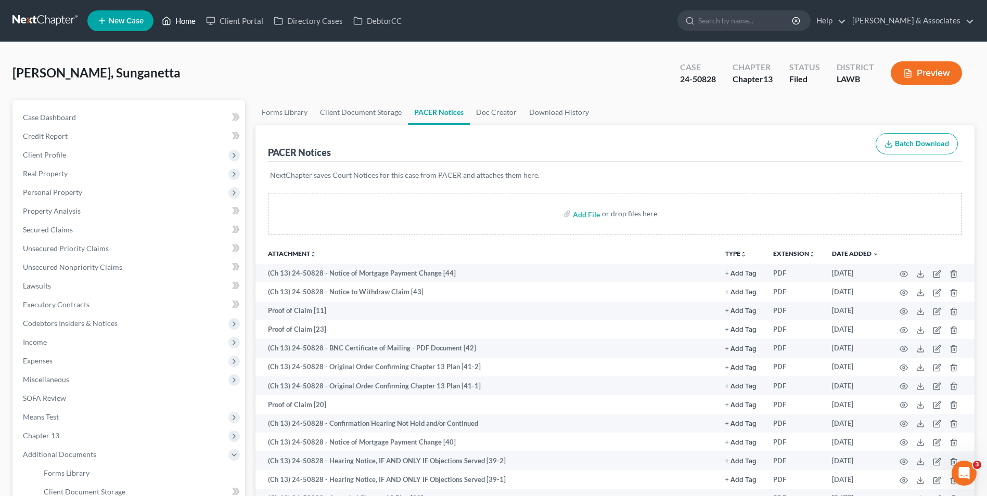
drag, startPoint x: 180, startPoint y: 26, endPoint x: 197, endPoint y: 37, distance: 19.9
click at [180, 26] on link "Home" at bounding box center [179, 20] width 44 height 19
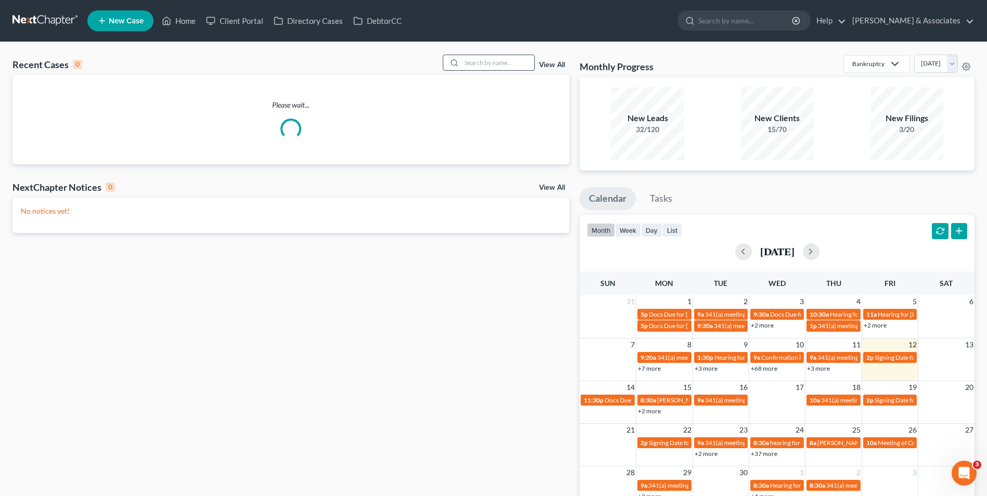
click at [475, 66] on input "search" at bounding box center [497, 62] width 73 height 15
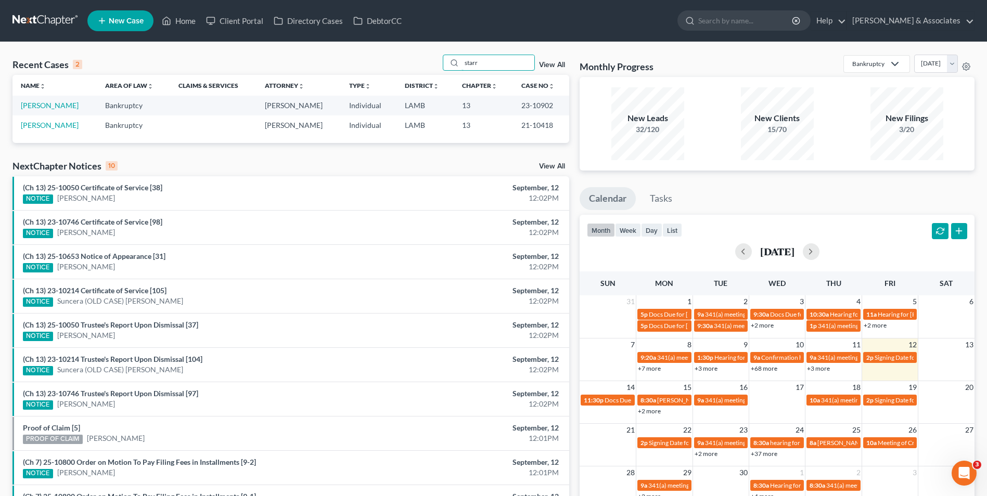
type input "starr"
click at [56, 111] on td "[PERSON_NAME]" at bounding box center [54, 105] width 84 height 19
click at [54, 105] on link "[PERSON_NAME]" at bounding box center [50, 105] width 58 height 9
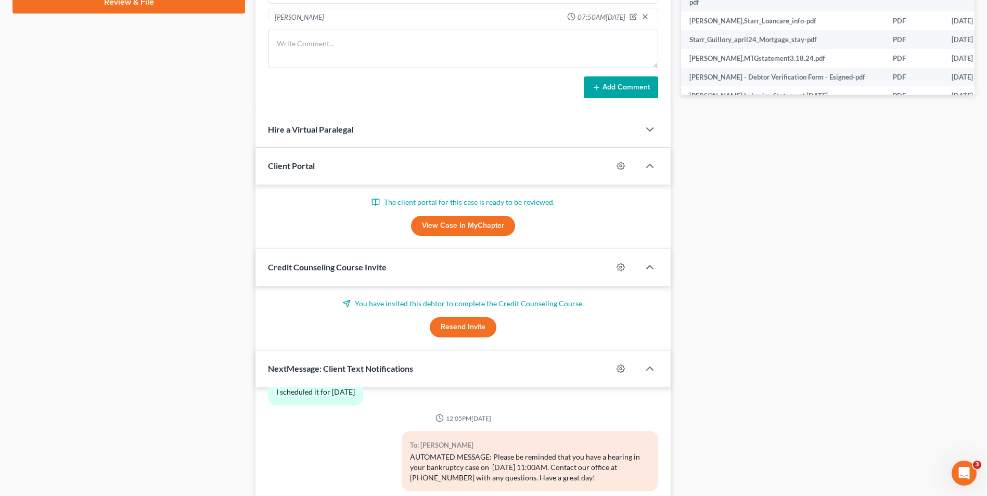
scroll to position [520, 0]
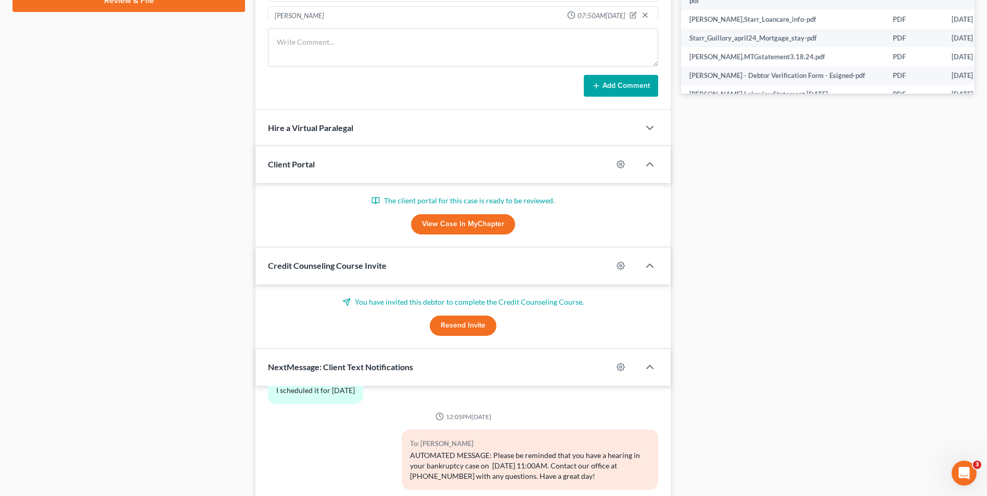
click at [172, 156] on div "Case Dashboard Payments Invoices Payments Payments Credit Report Client Profile" at bounding box center [128, 99] width 243 height 1039
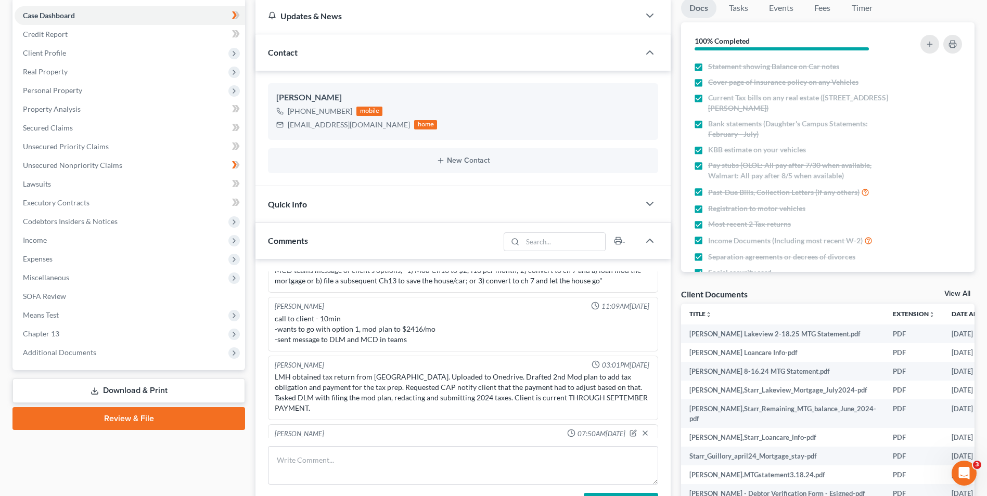
scroll to position [0, 0]
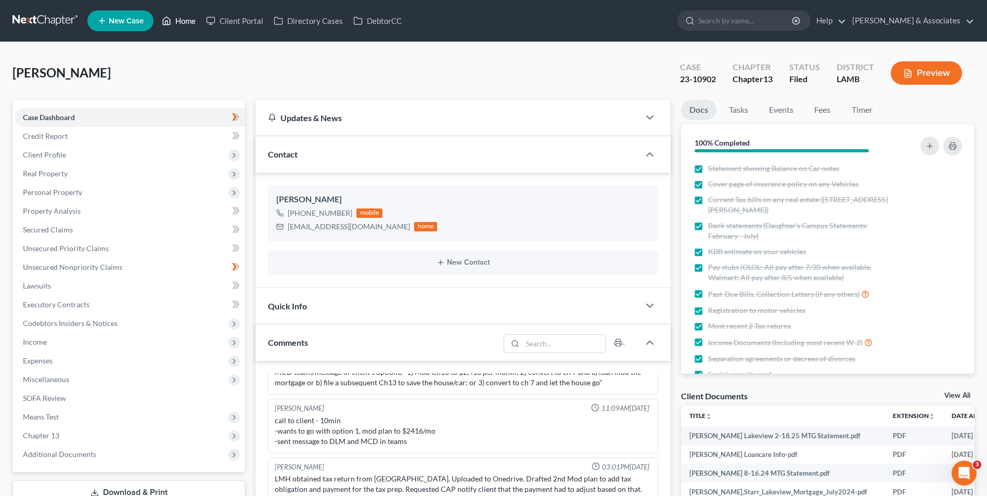
click at [184, 19] on link "Home" at bounding box center [179, 20] width 44 height 19
